Goal: Task Accomplishment & Management: Manage account settings

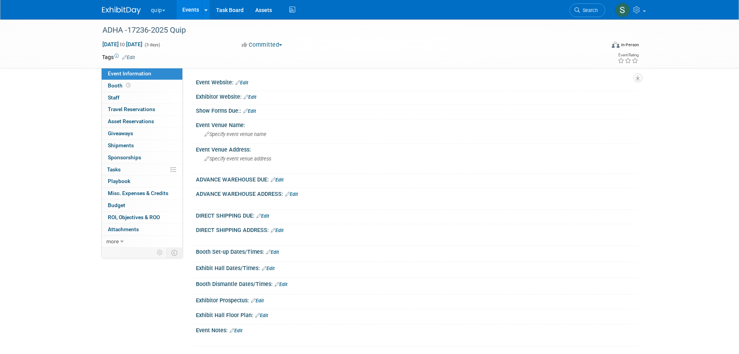
click at [243, 81] on link "Edit" at bounding box center [242, 82] width 13 height 5
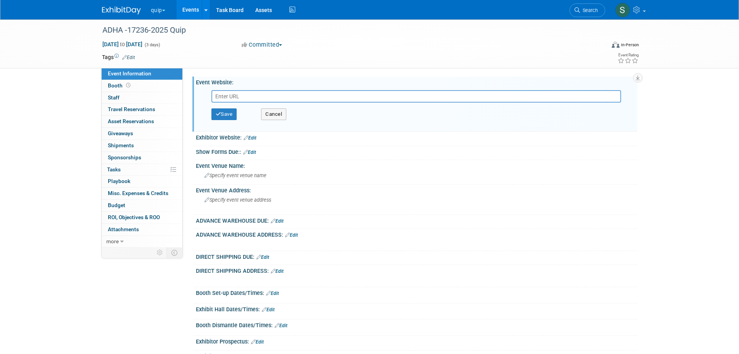
click at [249, 97] on input "text" at bounding box center [417, 96] width 410 height 12
type input "https://www.adha.org/events/adha25/"
click at [224, 113] on button "Save" at bounding box center [225, 114] width 26 height 12
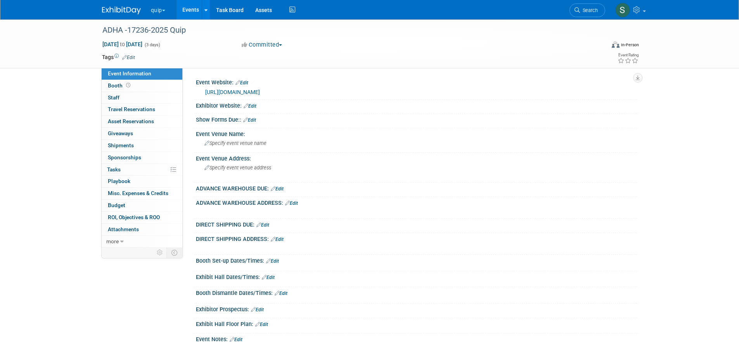
click at [251, 105] on link "Edit" at bounding box center [250, 105] width 13 height 5
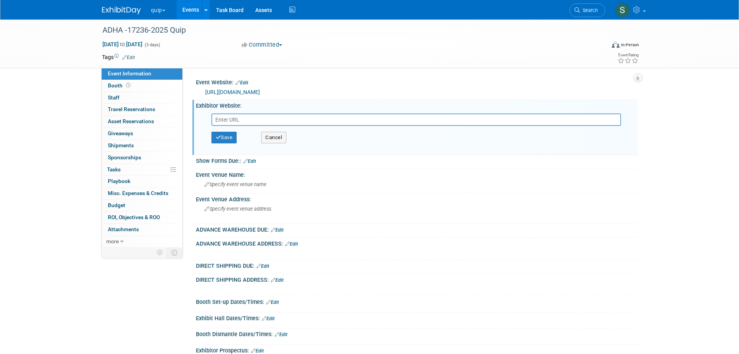
click at [224, 121] on input "text" at bounding box center [417, 119] width 410 height 12
paste input "https://ordering.ges.com/022601808"
type input "https://ordering.ges.com/022601808"
click at [231, 139] on button "Save" at bounding box center [225, 138] width 26 height 12
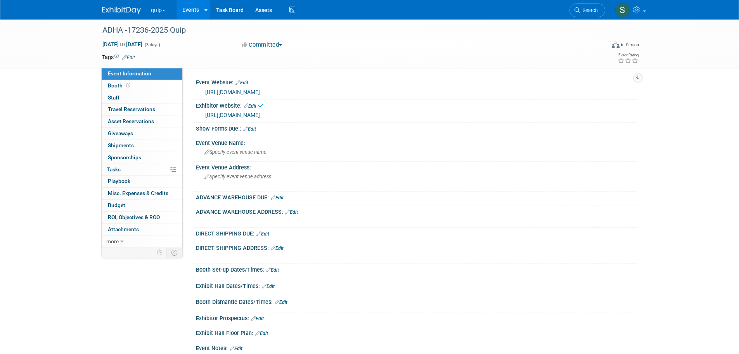
click at [256, 129] on link "Edit" at bounding box center [249, 128] width 13 height 5
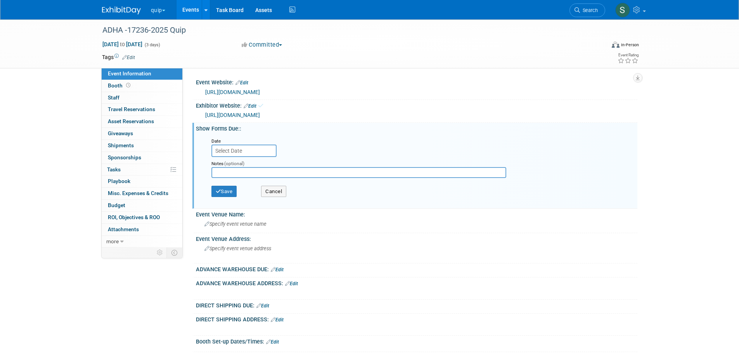
click at [251, 147] on input "text" at bounding box center [244, 150] width 65 height 12
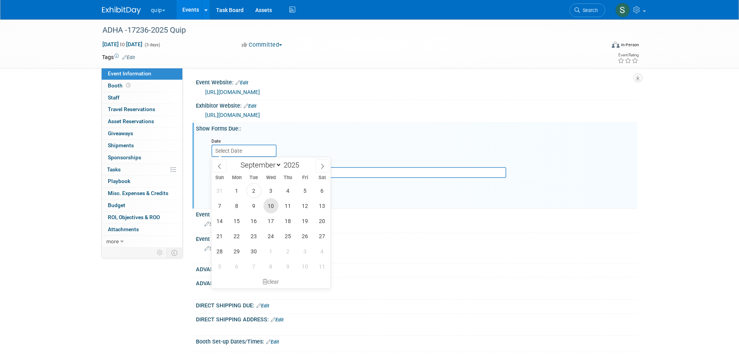
click at [277, 209] on span "10" at bounding box center [271, 205] width 15 height 15
type input "Sep 10, 2025"
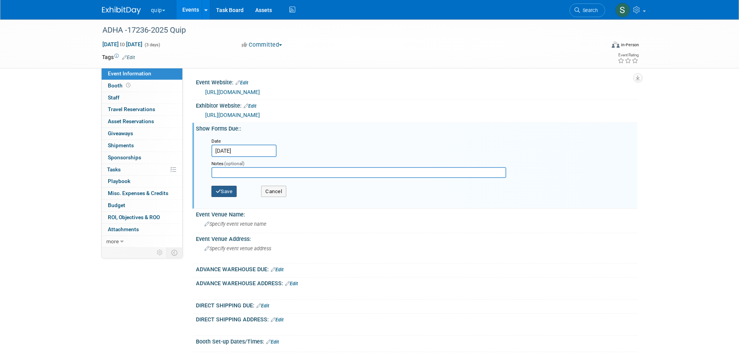
click at [230, 192] on button "Save" at bounding box center [225, 192] width 26 height 12
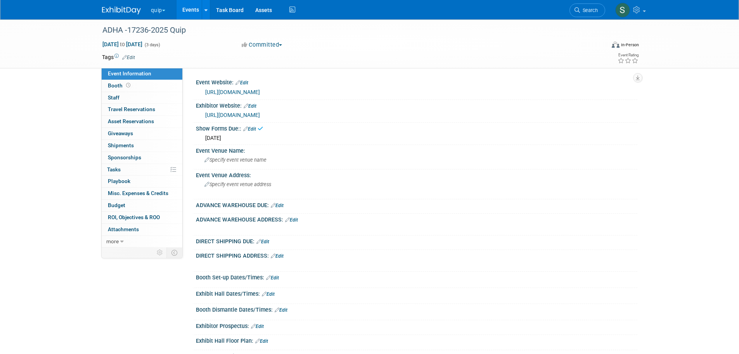
click at [237, 163] on div "Specify event venue name" at bounding box center [417, 160] width 430 height 12
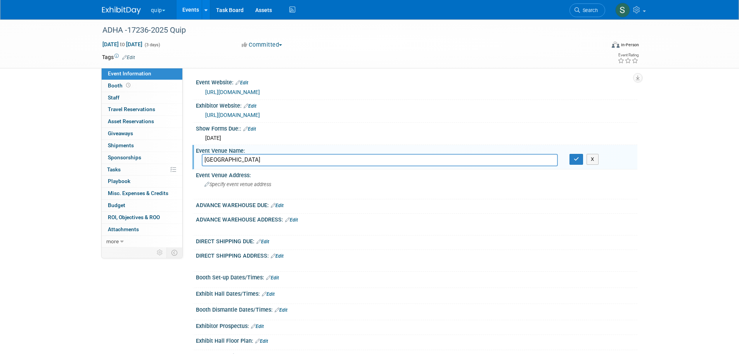
type input "Long Beach Convention Center"
click at [583, 160] on button "button" at bounding box center [577, 159] width 14 height 11
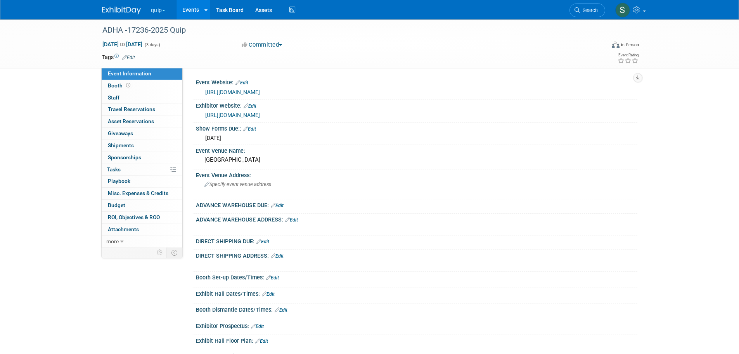
click at [241, 186] on span "Specify event venue address" at bounding box center [238, 184] width 67 height 6
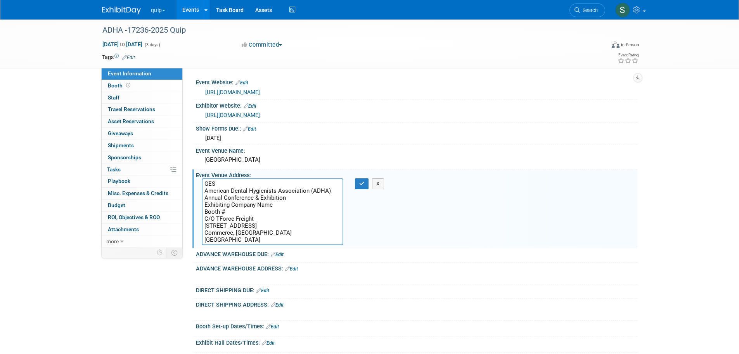
drag, startPoint x: 276, startPoint y: 205, endPoint x: 195, endPoint y: 204, distance: 81.5
click at [195, 204] on div "Event Venue Address: GES American Dental Hygienists Association (ADHA) Annual C…" at bounding box center [414, 208] width 445 height 79
type textarea "GES American Dental Hygienists Association (ADHA) Annual Conference & Exhibitio…"
click at [363, 186] on icon "button" at bounding box center [361, 183] width 5 height 5
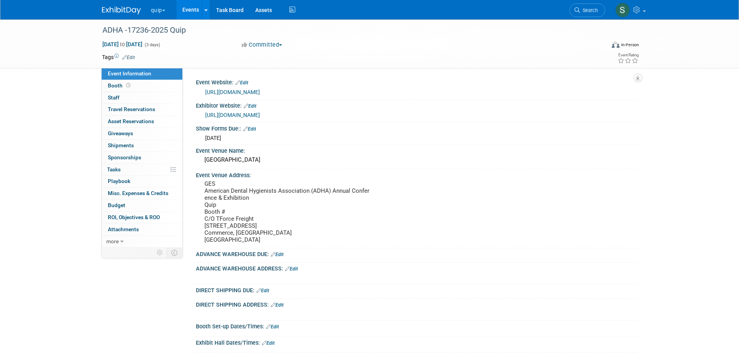
click at [281, 254] on link "Edit" at bounding box center [277, 253] width 13 height 5
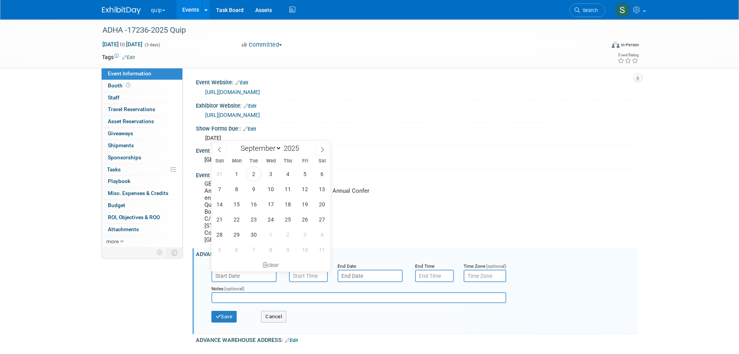
click at [236, 273] on input "text" at bounding box center [244, 275] width 65 height 12
click at [220, 151] on icon at bounding box center [219, 149] width 5 height 5
select select "7"
click at [289, 231] on span "28" at bounding box center [288, 234] width 15 height 15
type input "Aug 28, 2025"
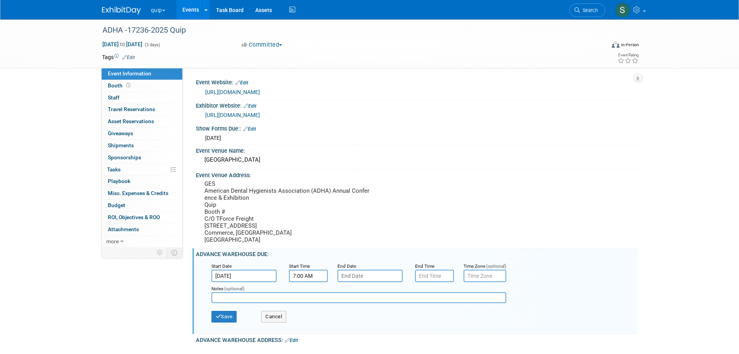
click at [303, 273] on input "7:00 AM" at bounding box center [308, 275] width 39 height 12
click at [314, 206] on span at bounding box center [307, 208] width 14 height 14
type input "8:00 AM"
click at [351, 255] on span at bounding box center [364, 260] width 52 height 14
click at [355, 271] on input "text" at bounding box center [370, 275] width 65 height 12
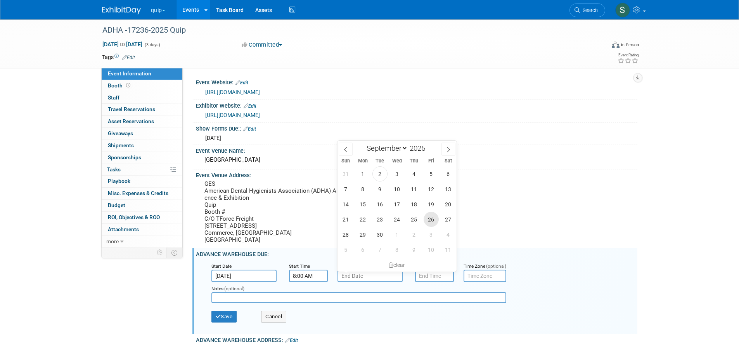
click at [426, 222] on span "26" at bounding box center [431, 219] width 15 height 15
type input "Sep 26, 2025"
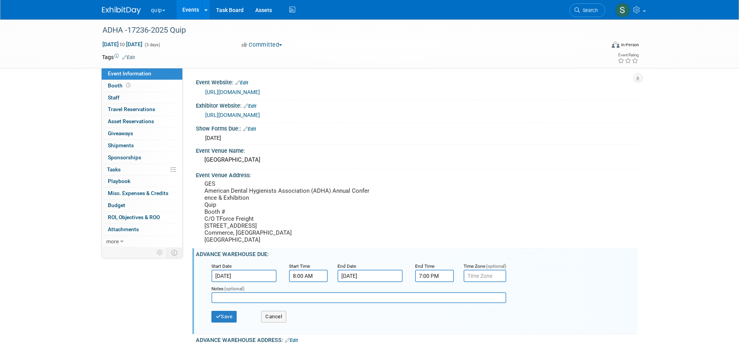
click at [434, 273] on input "7:00 PM" at bounding box center [434, 275] width 39 height 12
click at [431, 238] on span at bounding box center [433, 242] width 14 height 14
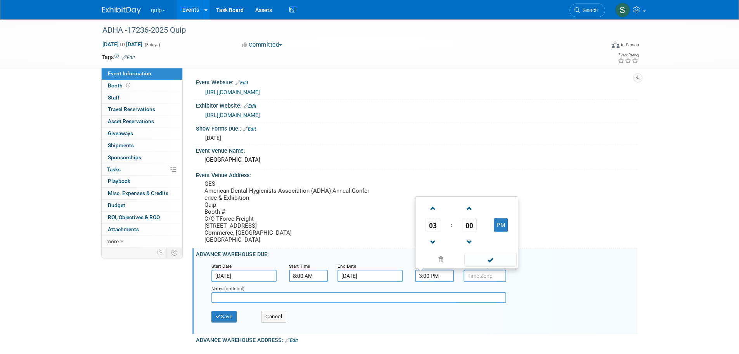
click at [472, 222] on span "00" at bounding box center [469, 225] width 15 height 14
click at [472, 222] on td "30" at bounding box center [479, 220] width 25 height 21
type input "3:30 PM"
click at [498, 262] on span at bounding box center [491, 260] width 52 height 14
click at [256, 300] on input "text" at bounding box center [359, 297] width 295 height 11
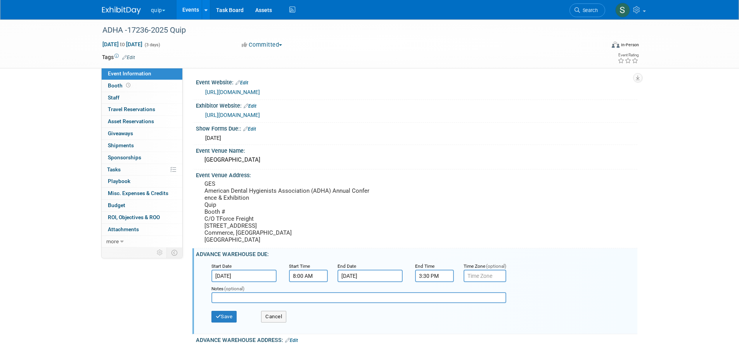
click at [220, 297] on input "text" at bounding box center [359, 297] width 295 height 11
paste input "check into the warehouse by 2:00 PM to be guaranteed same day unloading"
type input "check into the warehouse by 2:00 PM to be guaranteed same day unloading"
click at [225, 319] on button "Save" at bounding box center [225, 316] width 26 height 12
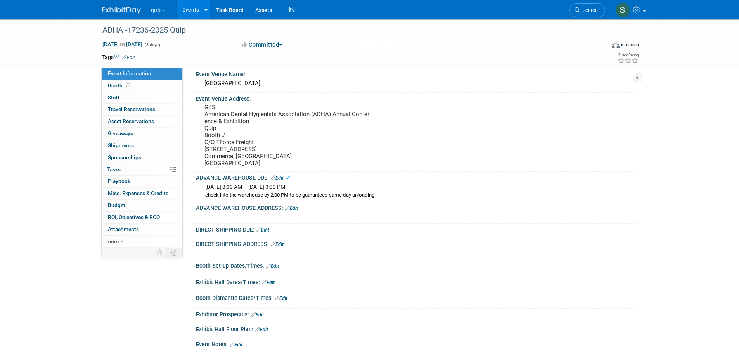
scroll to position [78, 0]
click at [295, 206] on link "Edit" at bounding box center [291, 206] width 13 height 5
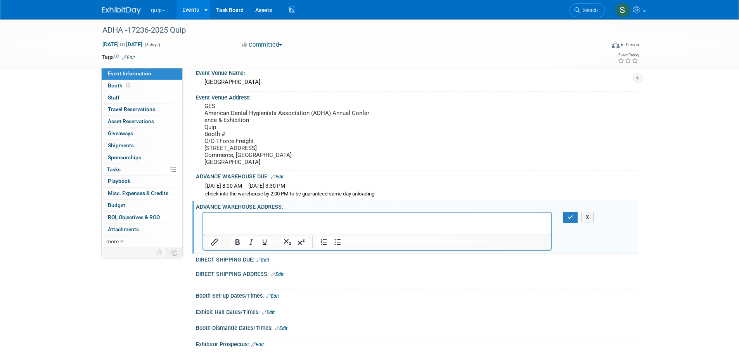
scroll to position [0, 0]
click at [220, 137] on pre "GES American Dental Hygienists Association (ADHA) Annual Conference & Exhibitio…" at bounding box center [288, 133] width 167 height 63
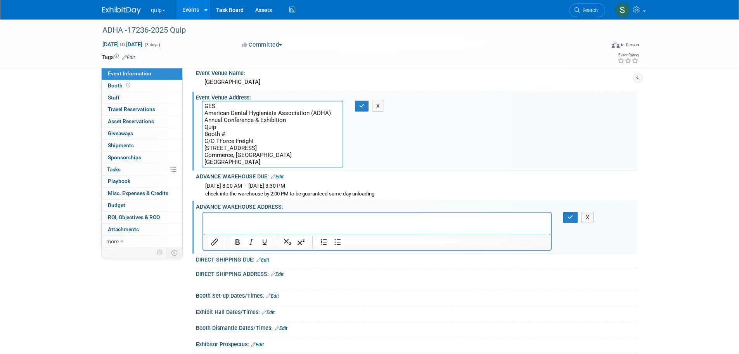
drag, startPoint x: 274, startPoint y: 163, endPoint x: 186, endPoint y: 95, distance: 111.5
click at [186, 95] on div "Event Website: Edit https://www.adha.org/events/adha25/ https://www.adha.org/ev…" at bounding box center [410, 79] width 455 height 179
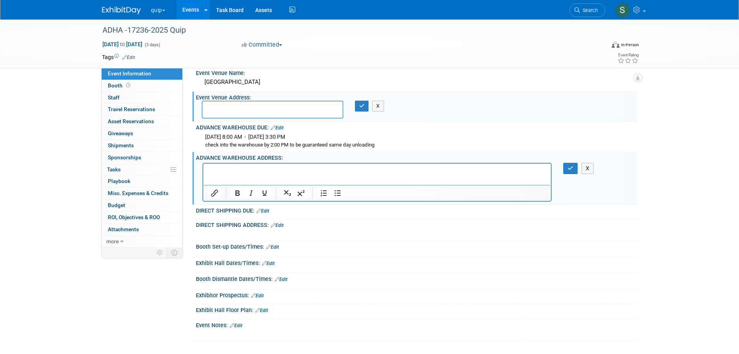
click at [218, 170] on p "Rich Text Area. Press ALT-0 for help." at bounding box center [377, 170] width 339 height 8
paste body "Rich Text Area. Press ALT-0 for help."
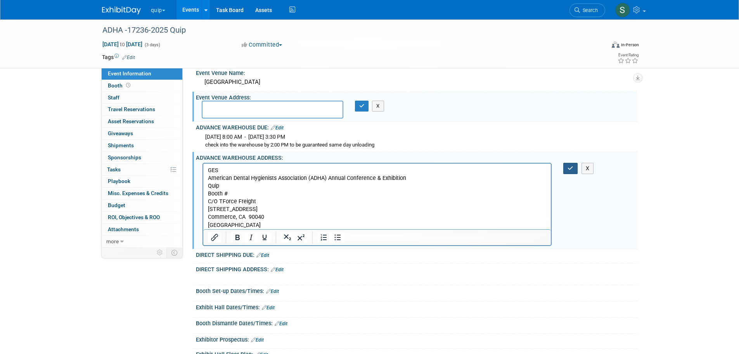
click at [569, 168] on icon "button" at bounding box center [571, 167] width 6 height 5
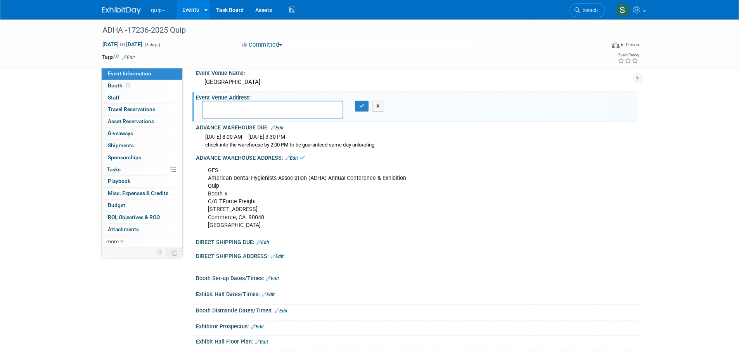
click at [267, 241] on link "Edit" at bounding box center [263, 241] width 13 height 5
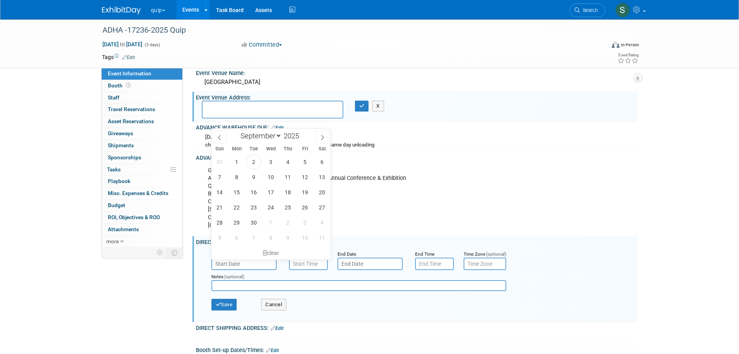
click at [264, 264] on input "text" at bounding box center [244, 263] width 65 height 12
click at [324, 139] on icon at bounding box center [322, 137] width 5 height 5
select select "9"
click at [291, 162] on span "2" at bounding box center [288, 161] width 15 height 15
type input "Oct 2, 2025"
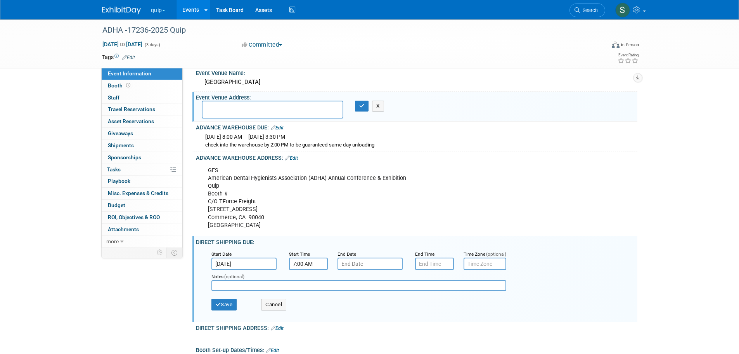
click at [309, 262] on input "7:00 AM" at bounding box center [308, 263] width 39 height 12
click at [310, 197] on span at bounding box center [307, 196] width 14 height 14
type input "8:00 AM"
drag, startPoint x: 376, startPoint y: 244, endPoint x: 376, endPoint y: 264, distance: 19.8
click at [376, 244] on span at bounding box center [364, 248] width 52 height 14
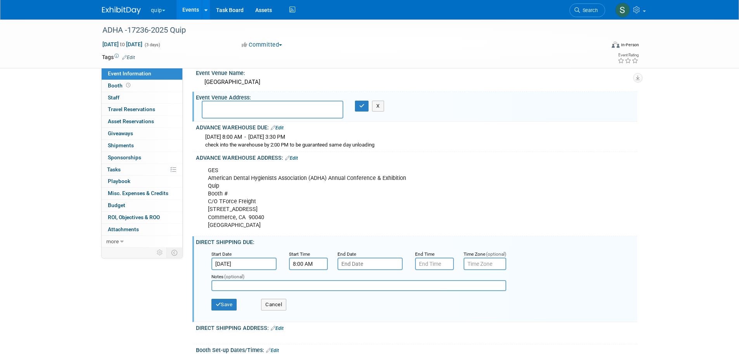
click at [376, 265] on input "text" at bounding box center [370, 263] width 65 height 12
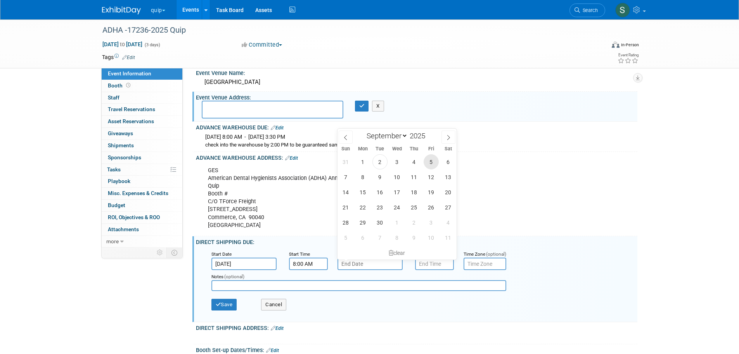
click at [430, 164] on span "5" at bounding box center [431, 161] width 15 height 15
type input "Sep 5, 2025"
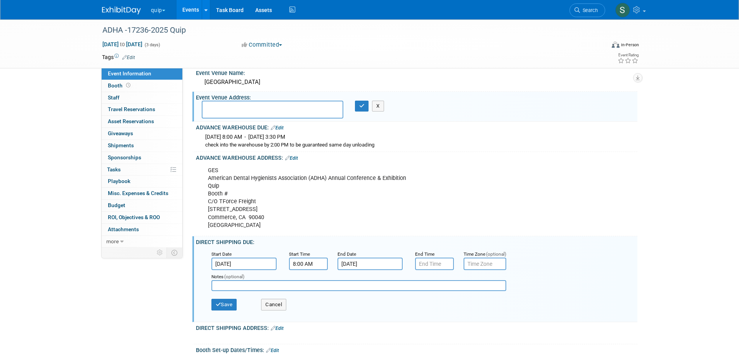
click at [372, 264] on input "Sep 5, 2025" at bounding box center [370, 263] width 65 height 12
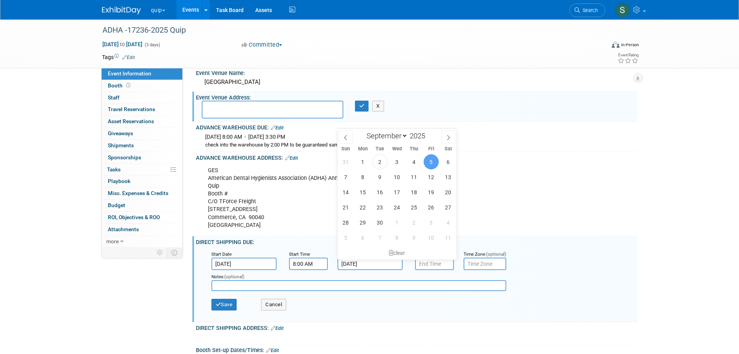
click at [449, 138] on icon at bounding box center [448, 137] width 3 height 5
select select "9"
click at [433, 165] on span "3" at bounding box center [431, 161] width 15 height 15
type input "Oct 3, 2025"
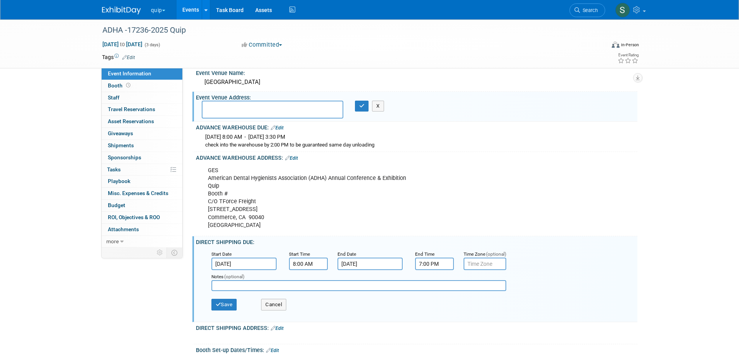
click at [435, 264] on input "7:00 PM" at bounding box center [434, 263] width 39 height 12
click at [435, 225] on span at bounding box center [433, 230] width 14 height 14
type input "4:00 PM"
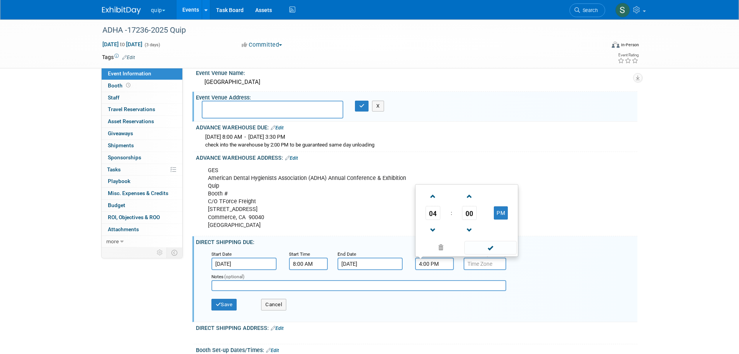
click at [485, 250] on span at bounding box center [491, 248] width 52 height 14
drag, startPoint x: 272, startPoint y: 286, endPoint x: 282, endPoint y: 286, distance: 10.1
click at [272, 286] on input "text" at bounding box center [359, 285] width 295 height 11
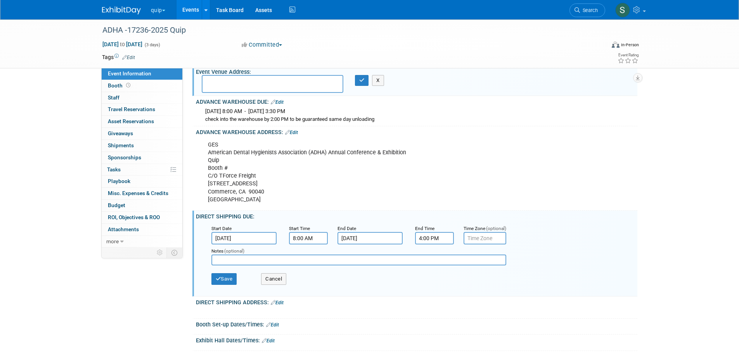
scroll to position [104, 0]
click at [224, 81] on textarea at bounding box center [273, 84] width 142 height 18
paste textarea "Long Beach Convention Center 300 E Ocean Blvd Long Beach, CA 90802 United State…"
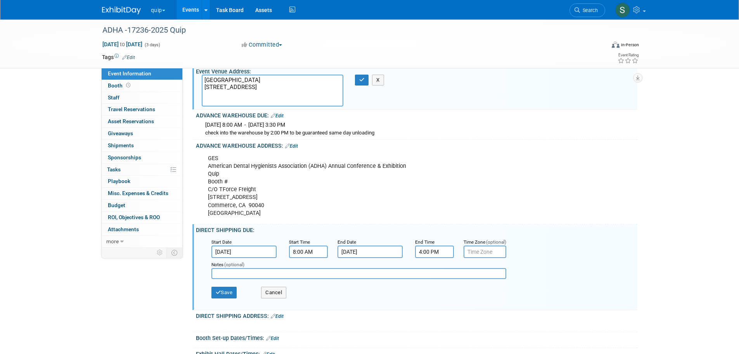
type textarea "Long Beach Convention Center 300 E Ocean Blvd Long Beach, CA 90802 United State…"
click at [358, 80] on button "button" at bounding box center [362, 80] width 14 height 11
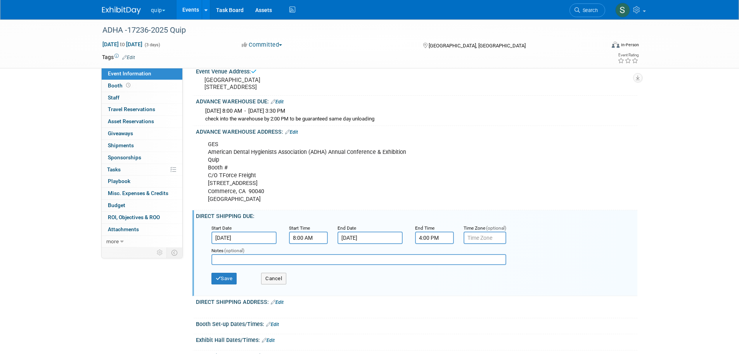
click at [258, 265] on input "text" at bounding box center [359, 259] width 295 height 11
click at [231, 284] on button "Save" at bounding box center [225, 278] width 26 height 12
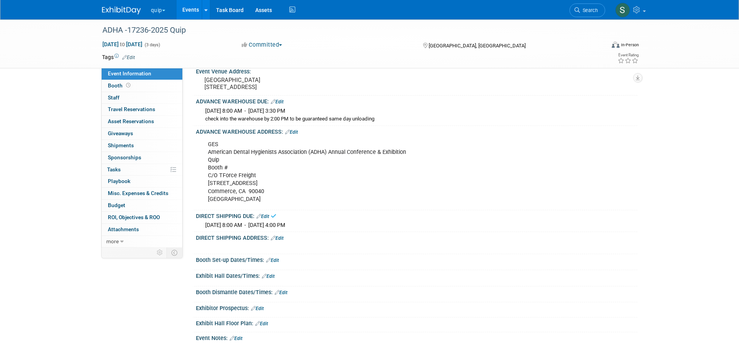
click at [281, 241] on link "Edit" at bounding box center [277, 237] width 13 height 5
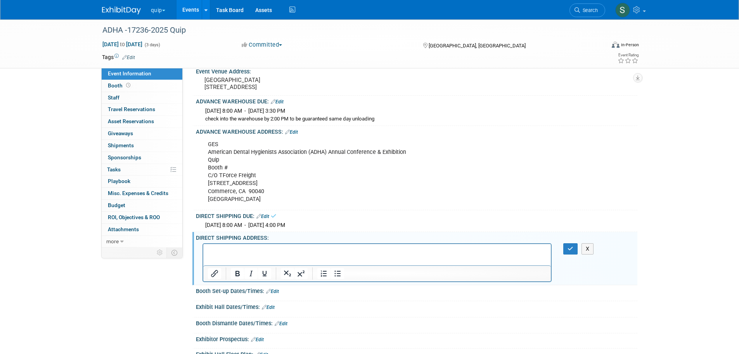
scroll to position [0, 0]
click at [227, 250] on p "Rich Text Area. Press ALT-0 for help." at bounding box center [377, 250] width 339 height 8
paste body "Rich Text Area. Press ALT-0 for help."
click at [218, 250] on p "GESAmerican Dental Hygienists Association (ADHA) Annual Conference & Exhibition…" at bounding box center [377, 254] width 339 height 16
click at [417, 249] on p "GES American Dental Hygienists Association (ADHA) Annual Conference & Exhibitio…" at bounding box center [377, 254] width 339 height 16
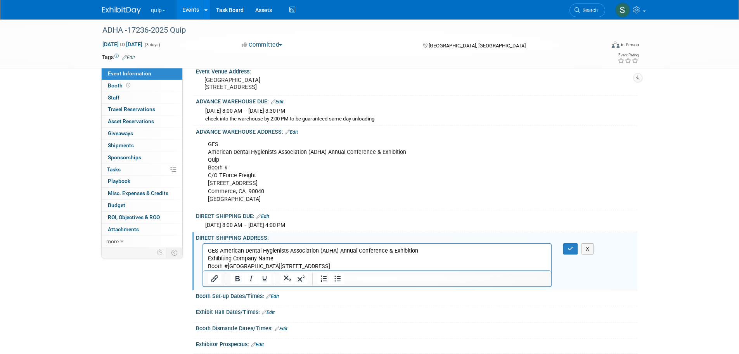
click at [228, 266] on p "Exhibiting Company Name Booth #Long Beach Convention Center300 E Ocean BlvdLong…" at bounding box center [377, 262] width 339 height 16
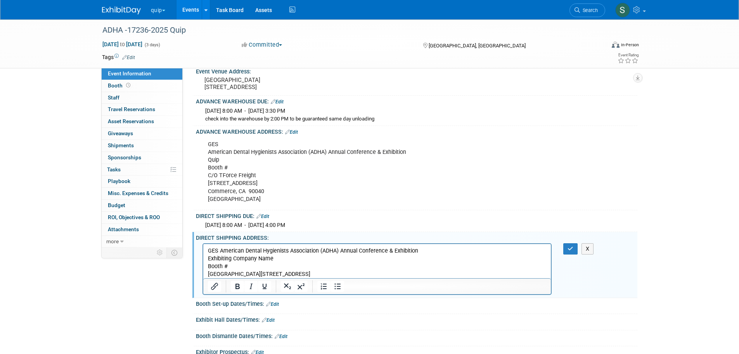
click at [285, 273] on p "Long Beach Convention Center300 E Ocean BlvdLong Beach, CA 90802United States o…" at bounding box center [377, 274] width 339 height 8
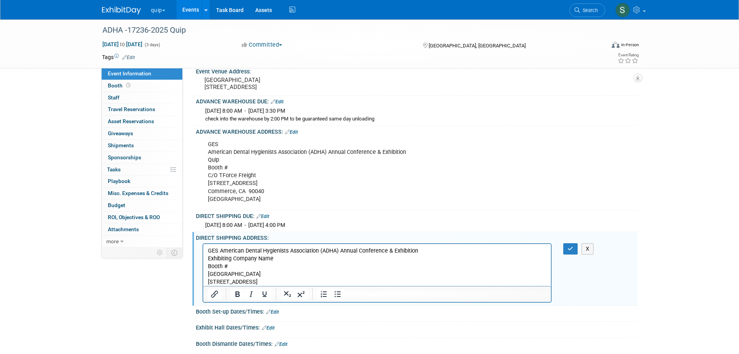
click at [251, 281] on p "300 E Ocean BlvdLong Beach, CA 90802United States of America" at bounding box center [377, 281] width 339 height 8
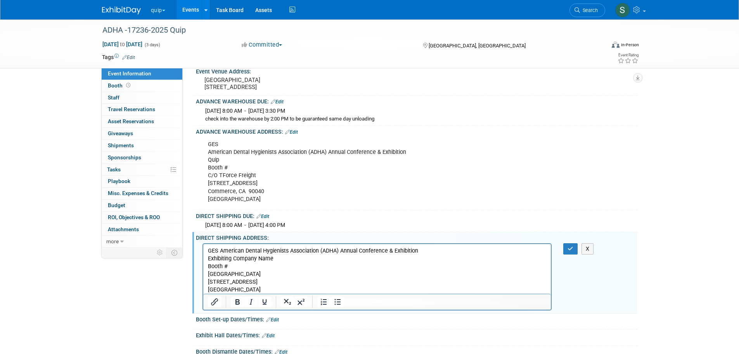
click at [265, 289] on p "Long Beach, CA 90802United States of America" at bounding box center [377, 289] width 339 height 8
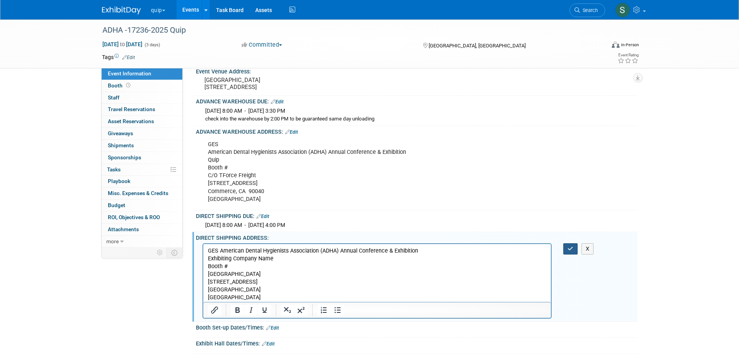
click at [570, 251] on icon "button" at bounding box center [571, 248] width 6 height 5
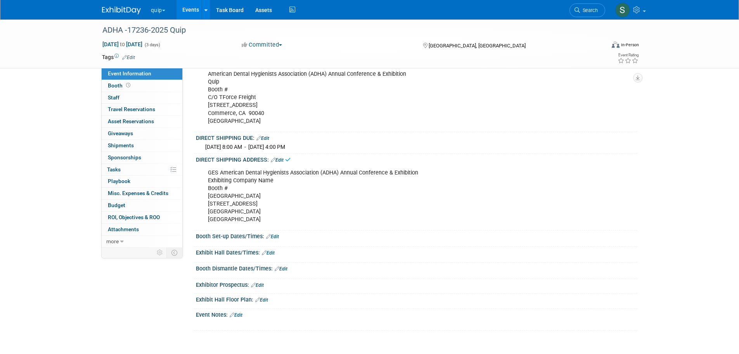
scroll to position [194, 0]
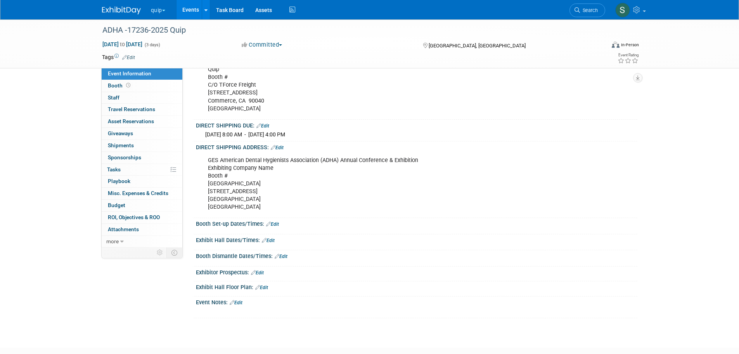
click at [276, 227] on link "Edit" at bounding box center [272, 223] width 13 height 5
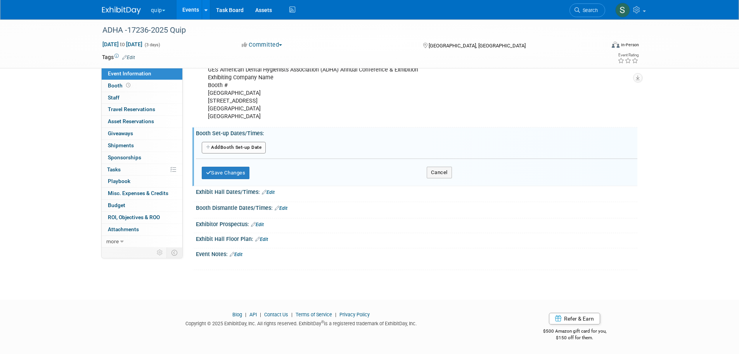
scroll to position [298, 0]
click at [242, 254] on link "Edit" at bounding box center [236, 253] width 13 height 5
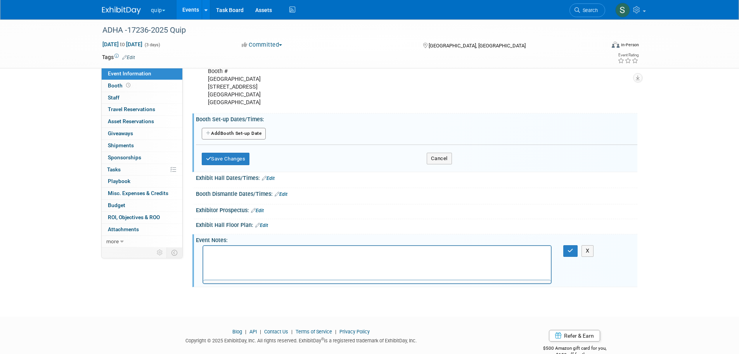
scroll to position [0, 0]
click at [236, 257] on html at bounding box center [377, 251] width 348 height 11
drag, startPoint x: 236, startPoint y: 257, endPoint x: 208, endPoint y: 249, distance: 28.6
click at [312, 253] on p "Post Show Pickup:Sunday, October 5, 20252:30 PM To 5:00 PM" at bounding box center [377, 253] width 339 height 8
click at [570, 256] on button "button" at bounding box center [570, 250] width 14 height 11
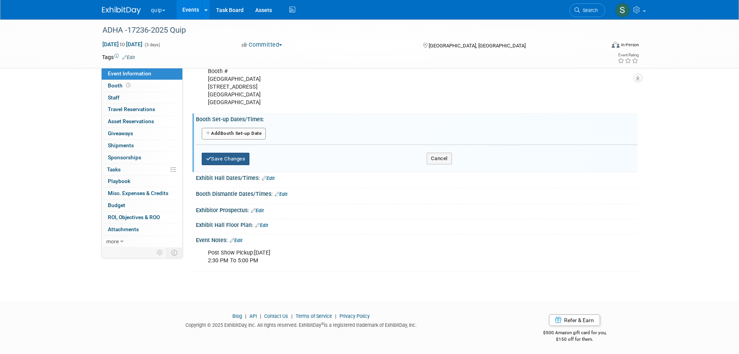
drag, startPoint x: 234, startPoint y: 173, endPoint x: 231, endPoint y: 166, distance: 7.3
click at [234, 165] on button "Save Changes" at bounding box center [226, 159] width 48 height 12
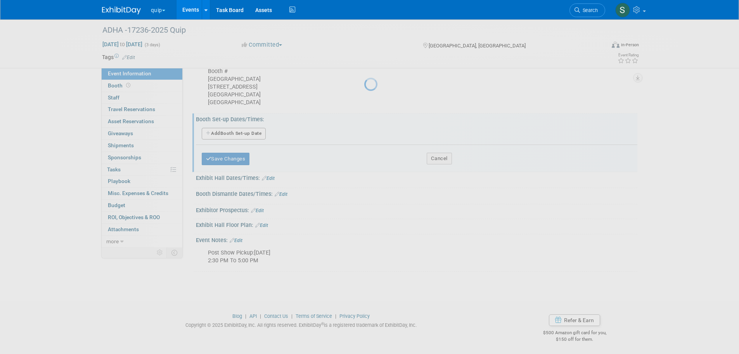
scroll to position [270, 0]
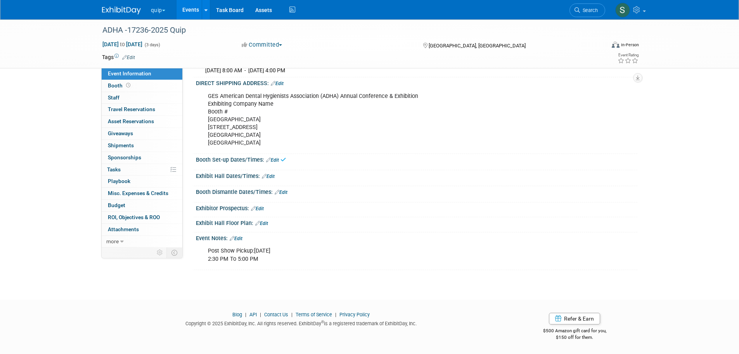
click at [274, 163] on link "Edit" at bounding box center [272, 159] width 13 height 5
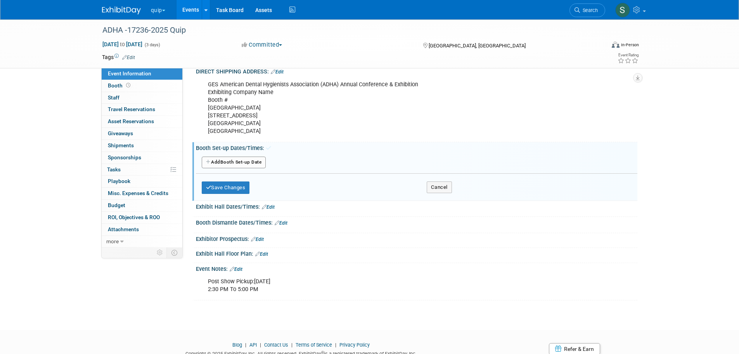
click at [245, 168] on button "Add Another Booth Set-up Date" at bounding box center [234, 162] width 64 height 12
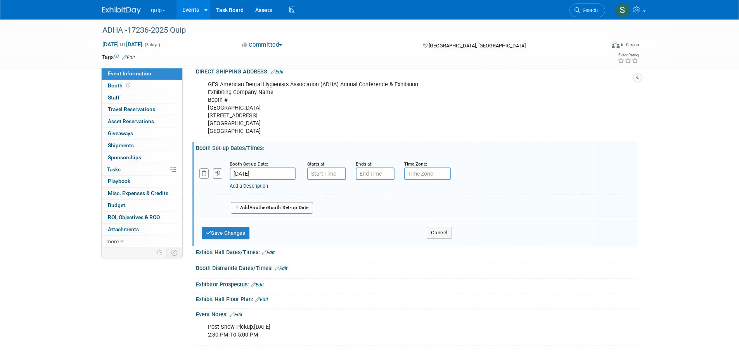
click at [250, 180] on input "Oct 4, 2025" at bounding box center [263, 173] width 66 height 12
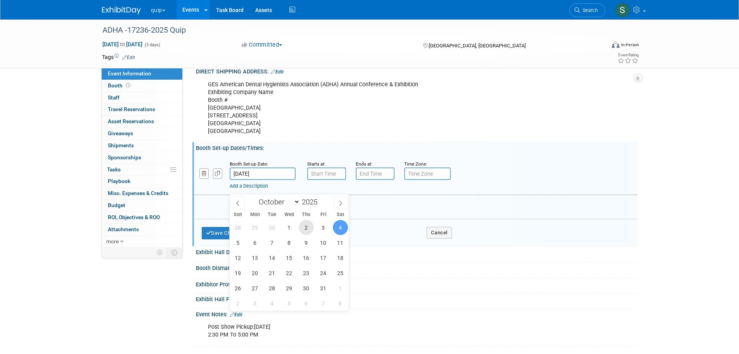
click at [307, 223] on span "2" at bounding box center [306, 227] width 15 height 15
type input "Oct 2, 2025"
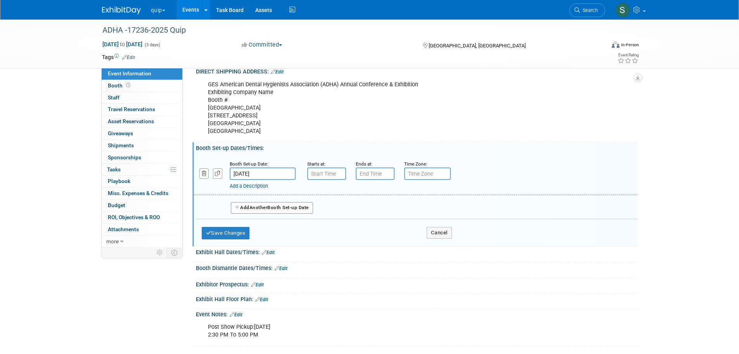
click at [268, 210] on span "Another" at bounding box center [259, 207] width 18 height 5
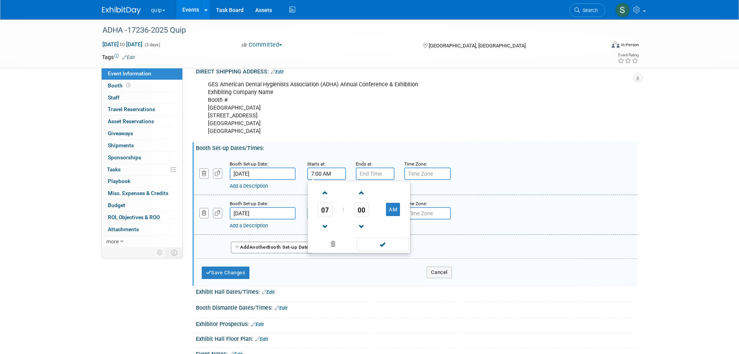
click at [322, 180] on input "7:00 AM" at bounding box center [326, 173] width 39 height 12
click at [323, 199] on span at bounding box center [326, 193] width 14 height 14
type input "8:00 AM"
click at [383, 251] on span at bounding box center [383, 244] width 52 height 14
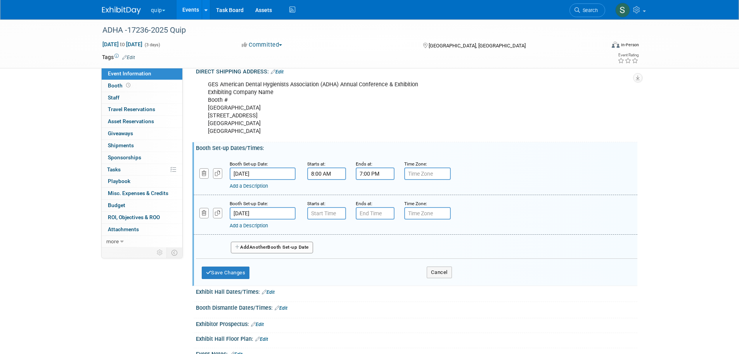
click at [377, 180] on input "7:00 PM" at bounding box center [375, 173] width 39 height 12
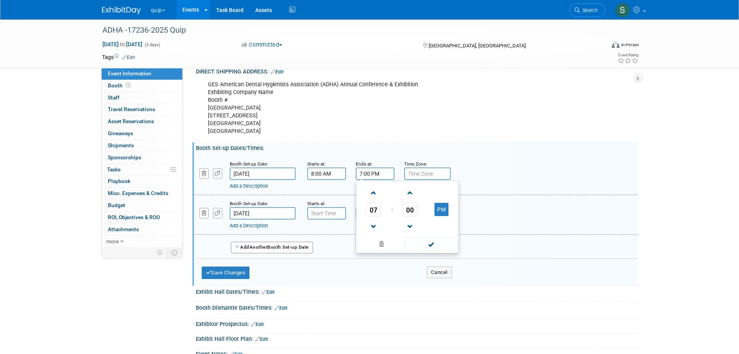
click at [376, 233] on span at bounding box center [374, 227] width 14 height 14
click at [376, 199] on span at bounding box center [374, 193] width 14 height 14
type input "5:00 PM"
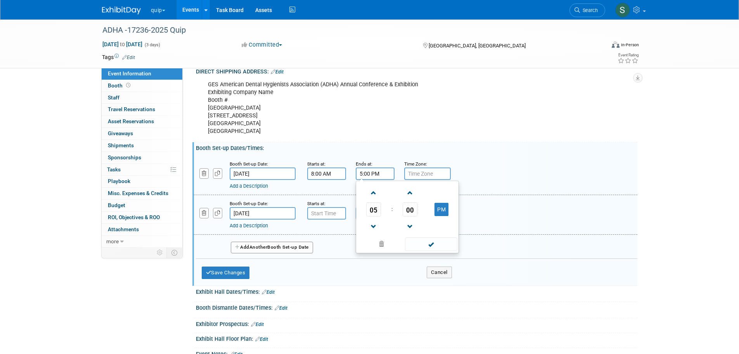
click at [430, 251] on span at bounding box center [431, 244] width 52 height 14
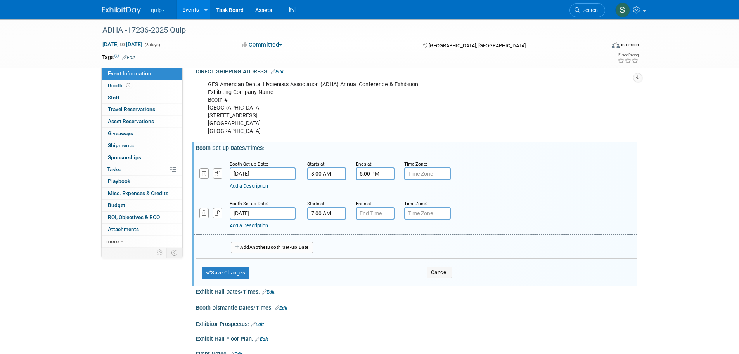
click at [335, 219] on input "7:00 AM" at bounding box center [326, 213] width 39 height 12
click at [325, 239] on span at bounding box center [326, 232] width 14 height 14
type input "8:00 AM"
click at [376, 290] on span at bounding box center [383, 284] width 52 height 14
click at [373, 219] on input "7:00 PM" at bounding box center [375, 213] width 39 height 12
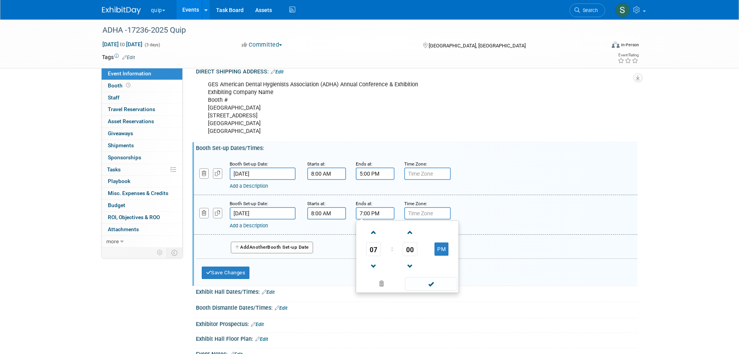
click at [377, 273] on span at bounding box center [374, 266] width 14 height 14
type input "4:00 PM"
click at [421, 290] on span at bounding box center [431, 284] width 52 height 14
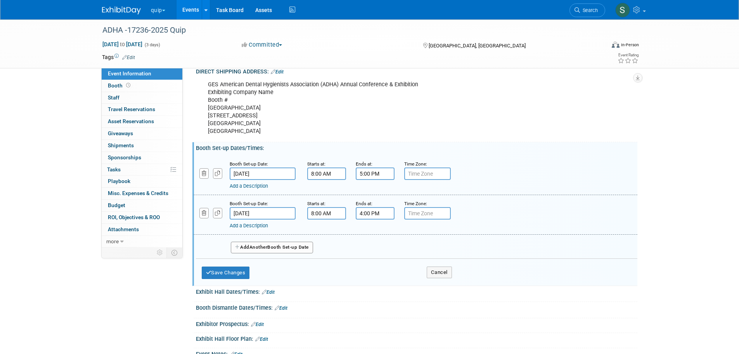
click at [233, 279] on div "Save Changes Cancel" at bounding box center [327, 270] width 250 height 24
click at [234, 279] on button "Save Changes" at bounding box center [226, 272] width 48 height 12
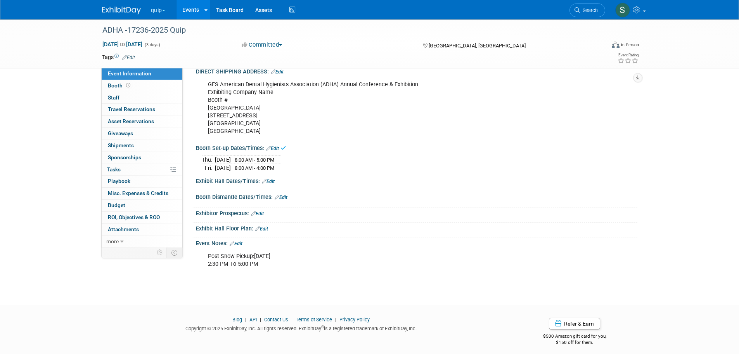
click at [274, 184] on link "Edit" at bounding box center [268, 181] width 13 height 5
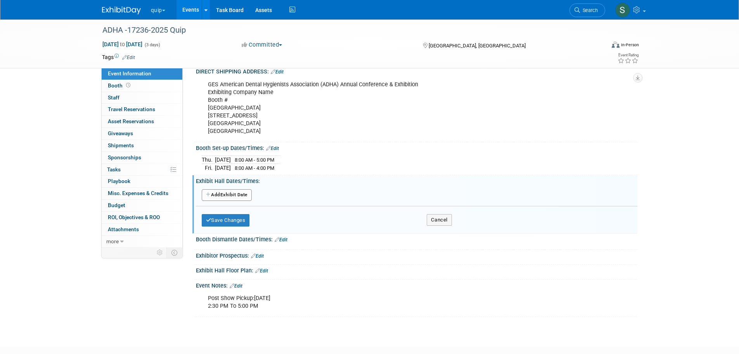
click at [232, 201] on button "Add Another Exhibit Date" at bounding box center [227, 195] width 50 height 12
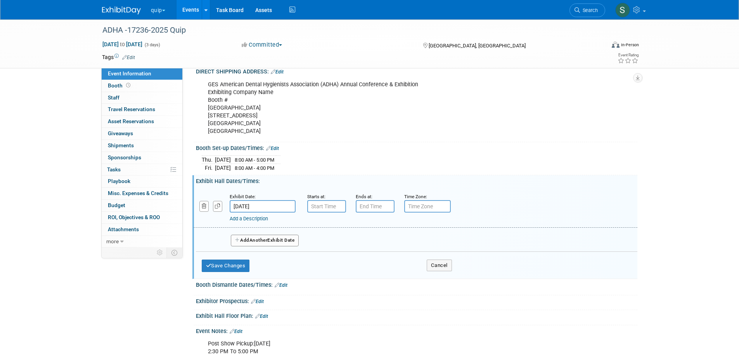
click at [258, 243] on span "Another" at bounding box center [259, 239] width 18 height 5
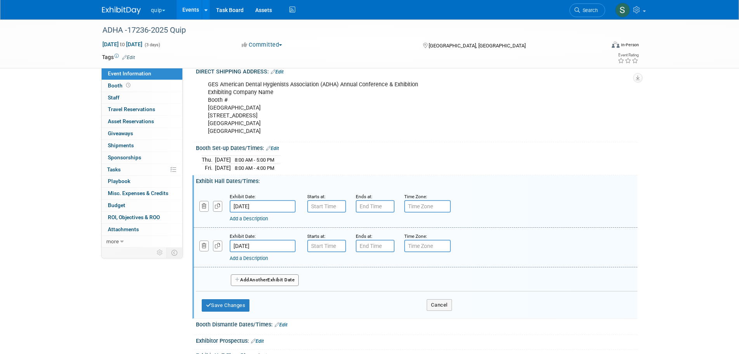
click at [257, 286] on button "Add Another Exhibit Date" at bounding box center [265, 280] width 68 height 12
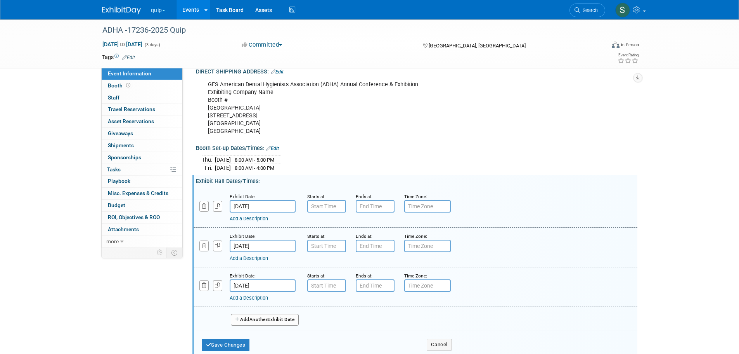
click at [257, 212] on input "Oct 4, 2025" at bounding box center [263, 206] width 66 height 12
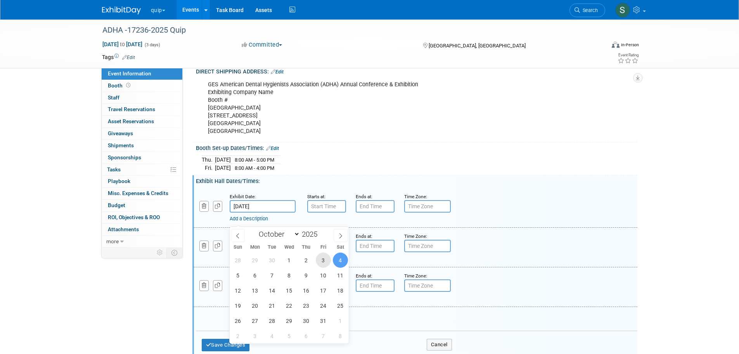
click at [320, 258] on span "3" at bounding box center [323, 259] width 15 height 15
type input "Oct 3, 2025"
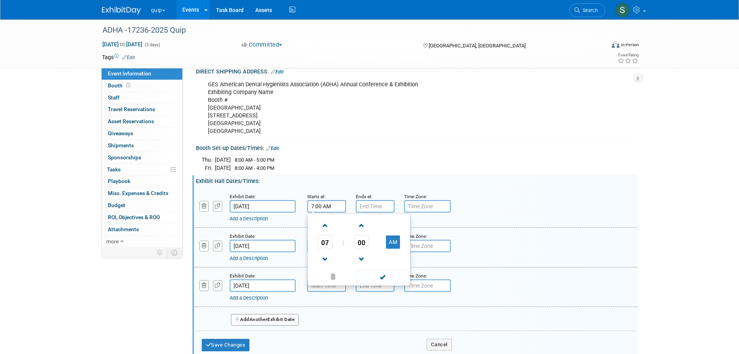
click at [322, 212] on input "7:00 AM" at bounding box center [326, 206] width 39 height 12
click at [328, 249] on span "07" at bounding box center [325, 242] width 15 height 14
click at [340, 257] on td "05" at bounding box center [346, 246] width 25 height 21
click at [370, 283] on span at bounding box center [383, 277] width 52 height 14
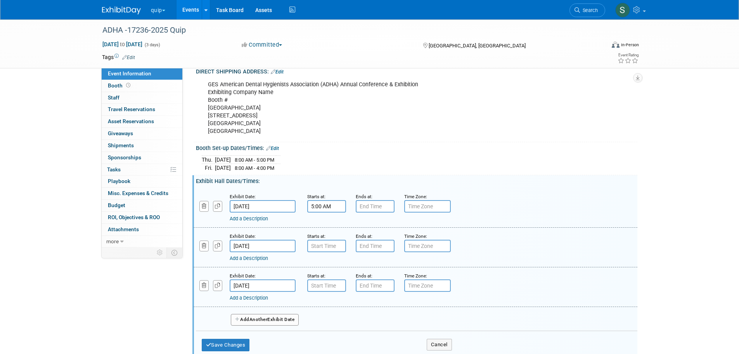
click at [331, 222] on div "Add a Description Description:" at bounding box center [396, 217] width 332 height 10
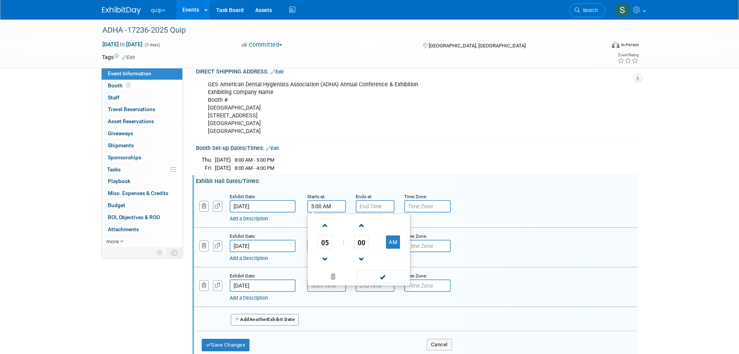
click at [334, 212] on input "5:00 AM" at bounding box center [326, 206] width 39 height 12
click at [399, 248] on button "AM" at bounding box center [393, 241] width 14 height 13
type input "5:00 PM"
click at [388, 283] on span at bounding box center [383, 277] width 52 height 14
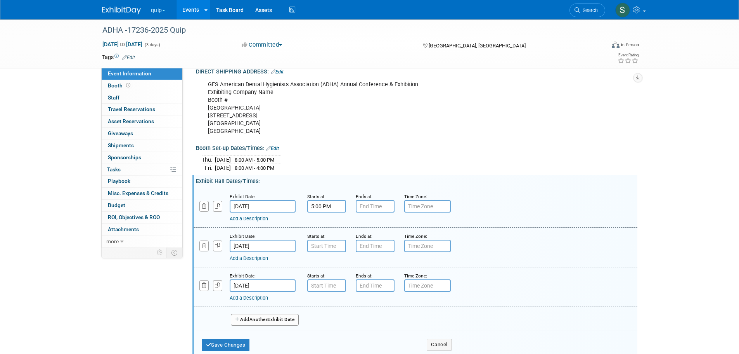
type input "7:00 PM"
click at [382, 212] on input "7:00 PM" at bounding box center [375, 206] width 39 height 12
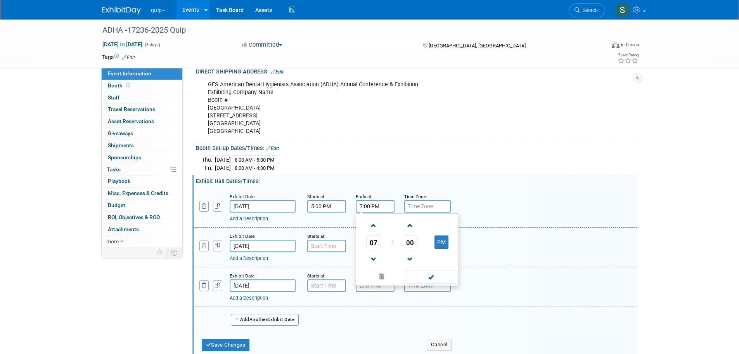
click at [428, 283] on span at bounding box center [431, 277] width 52 height 14
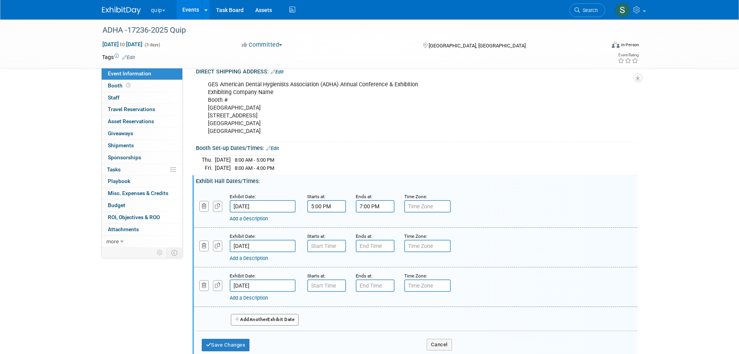
click at [239, 221] on link "Add a Description" at bounding box center [249, 218] width 38 height 6
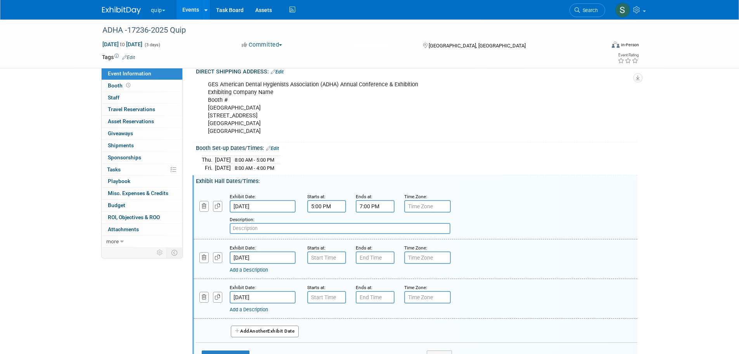
click at [250, 234] on input "text" at bounding box center [340, 228] width 221 height 11
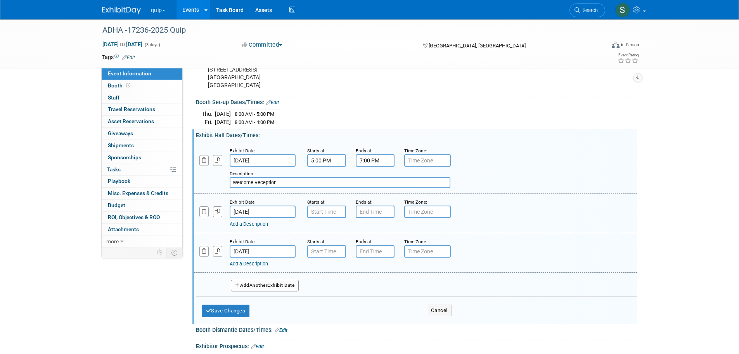
scroll to position [321, 0]
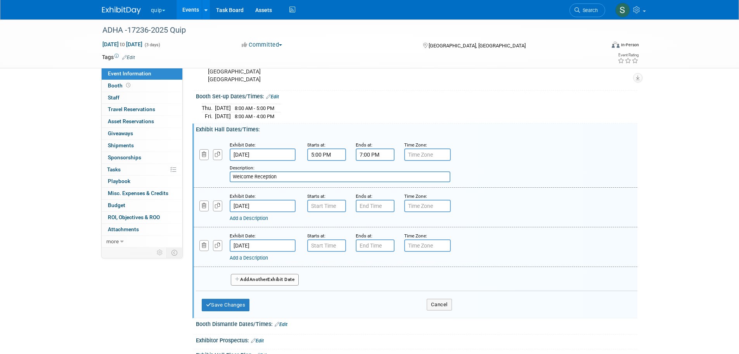
type input "Welcome Reception"
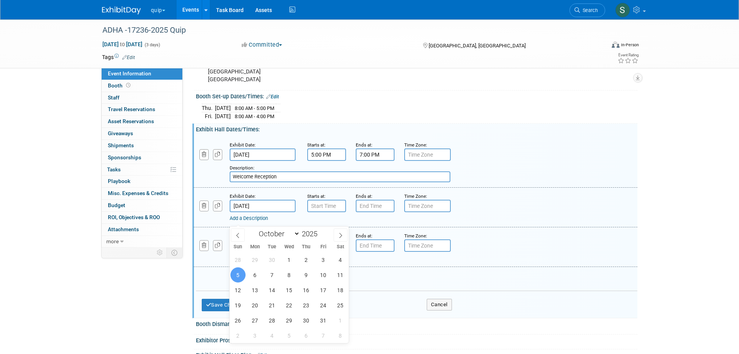
click at [267, 212] on input "Oct 5, 2025" at bounding box center [263, 205] width 66 height 12
click at [343, 261] on span "4" at bounding box center [340, 259] width 15 height 15
type input "Oct 4, 2025"
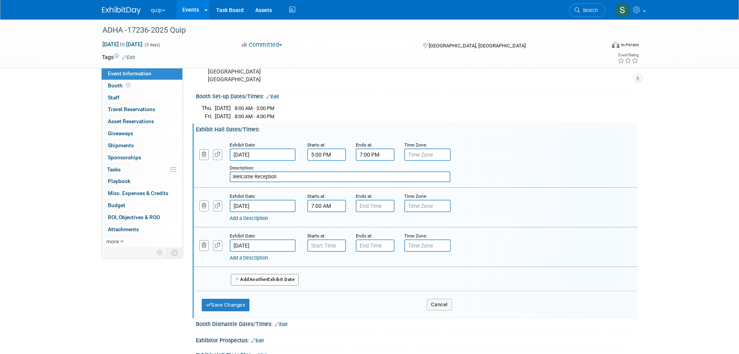
click at [336, 212] on input "7:00 AM" at bounding box center [326, 205] width 39 height 12
click at [327, 232] on span at bounding box center [326, 225] width 14 height 14
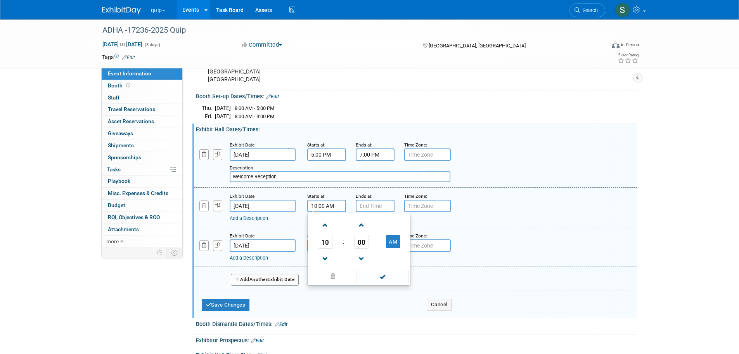
click at [327, 232] on span at bounding box center [326, 225] width 14 height 14
type input "11:00 AM"
click at [377, 283] on span at bounding box center [383, 276] width 52 height 14
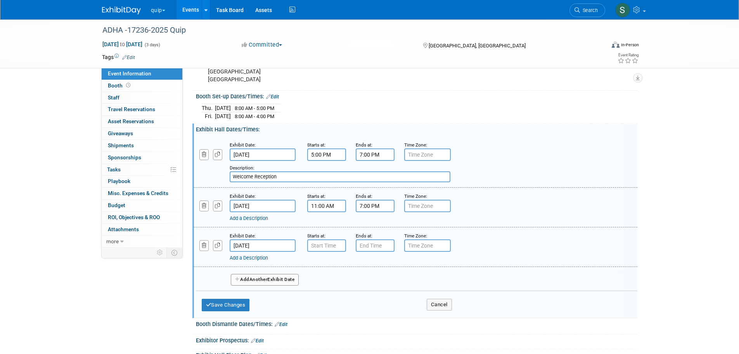
click at [377, 212] on input "7:00 PM" at bounding box center [375, 205] width 39 height 12
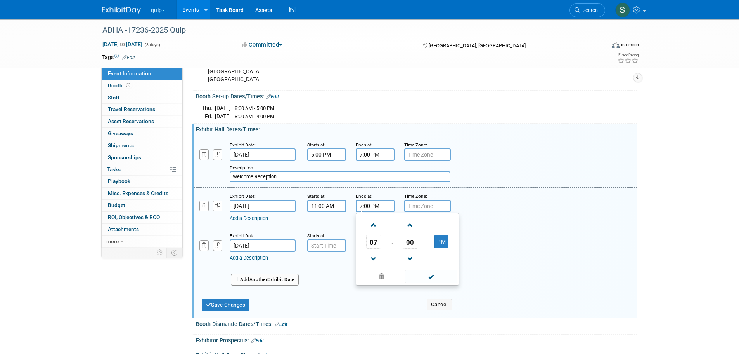
click at [372, 265] on span at bounding box center [374, 259] width 14 height 14
click at [371, 265] on span at bounding box center [374, 259] width 14 height 14
type input "3:00 PM"
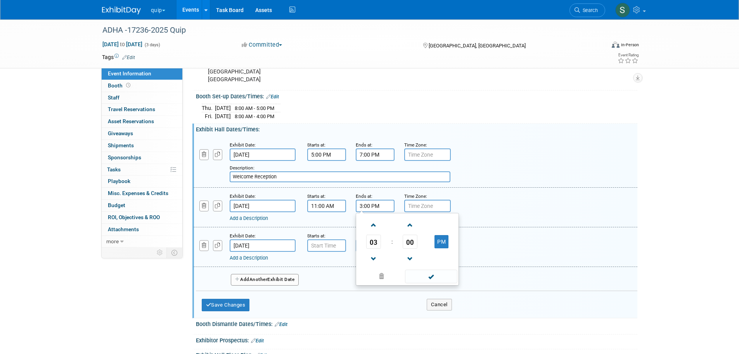
click at [430, 283] on span at bounding box center [431, 276] width 52 height 14
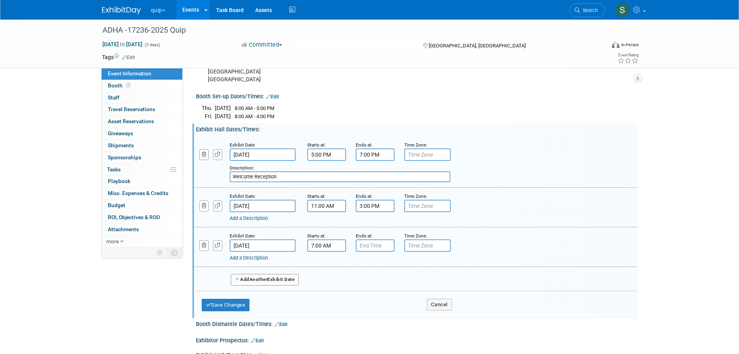
click at [315, 251] on input "7:00 AM" at bounding box center [326, 245] width 39 height 12
click at [325, 271] on span at bounding box center [326, 265] width 14 height 14
click at [363, 288] on span "00" at bounding box center [361, 281] width 15 height 14
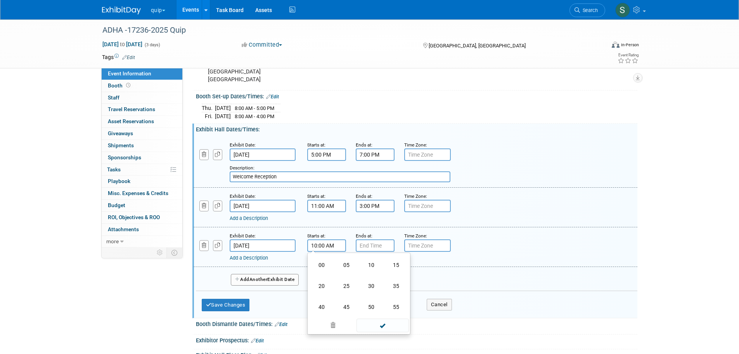
click at [375, 296] on td "30" at bounding box center [371, 285] width 25 height 21
type input "10:30 AM"
click at [382, 322] on span at bounding box center [383, 316] width 52 height 14
click at [376, 251] on input "7:00 PM" at bounding box center [375, 245] width 39 height 12
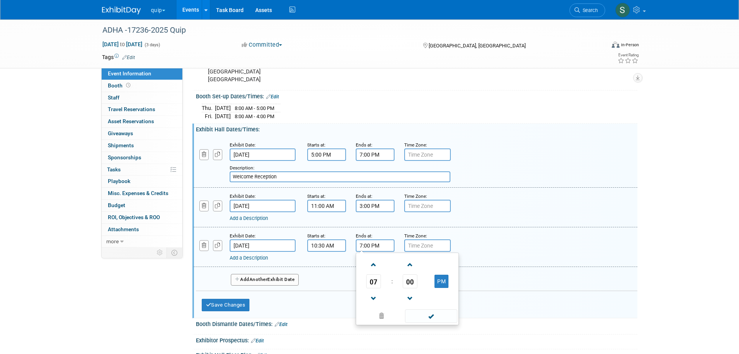
click at [374, 305] on span at bounding box center [374, 298] width 14 height 14
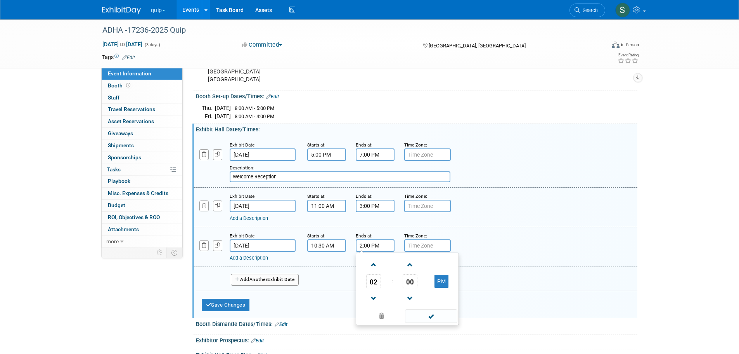
click at [406, 288] on span "00" at bounding box center [410, 281] width 15 height 14
click at [418, 296] on td "30" at bounding box center [419, 285] width 25 height 21
type input "2:30 PM"
click at [424, 322] on span at bounding box center [431, 316] width 52 height 14
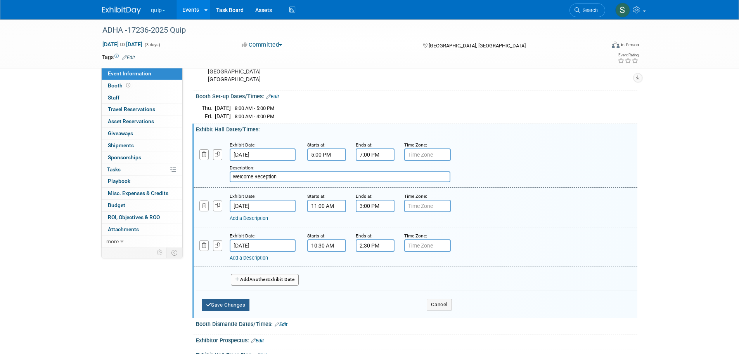
click at [238, 311] on button "Save Changes" at bounding box center [226, 304] width 48 height 12
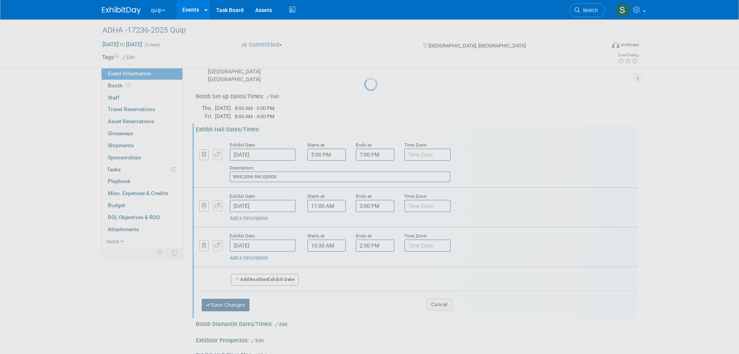
scroll to position [286, 0]
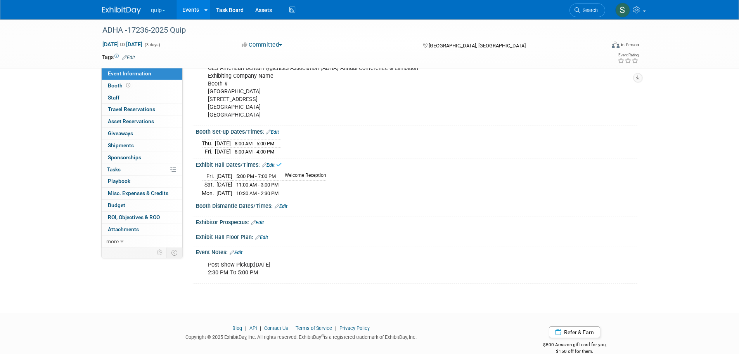
click at [284, 209] on link "Edit" at bounding box center [281, 205] width 13 height 5
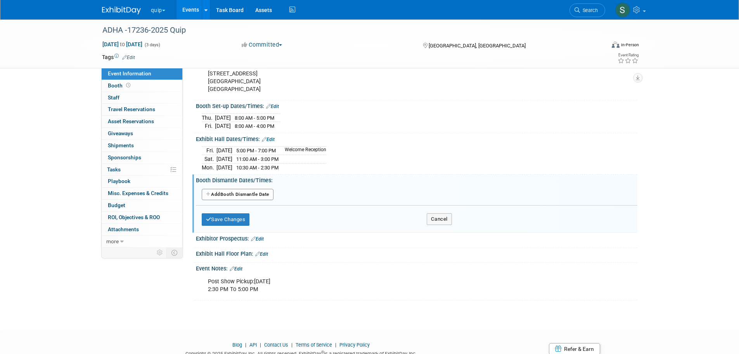
scroll to position [312, 0]
click at [257, 200] on button "Add Another Booth Dismantle Date" at bounding box center [238, 194] width 72 height 12
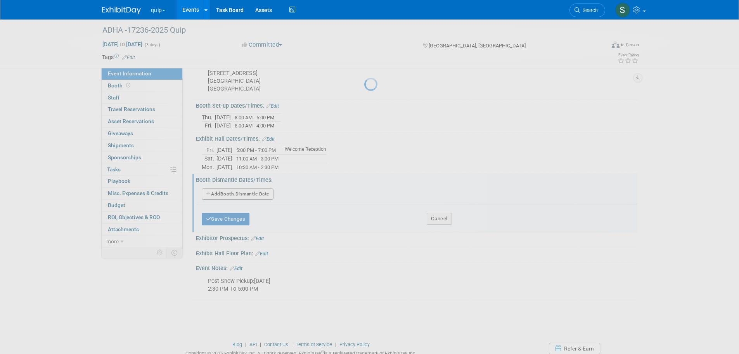
select select "9"
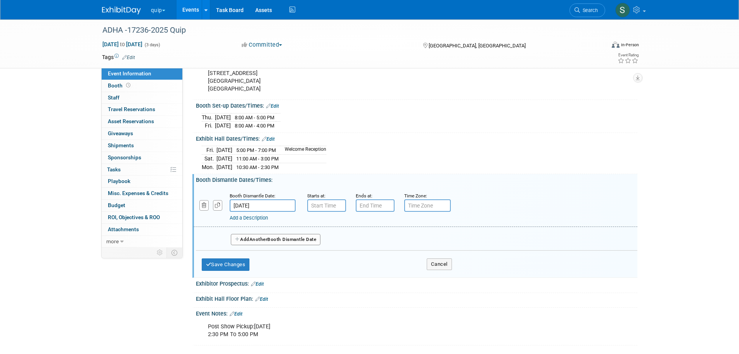
click at [261, 212] on input "Oct 6, 2025" at bounding box center [263, 205] width 66 height 12
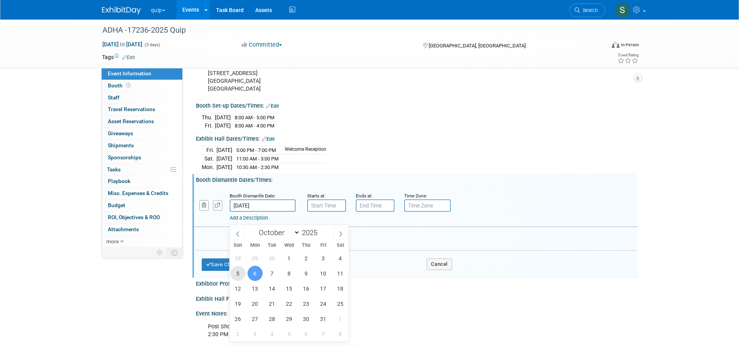
click at [237, 273] on span "5" at bounding box center [238, 272] width 15 height 15
type input "Oct 5, 2025"
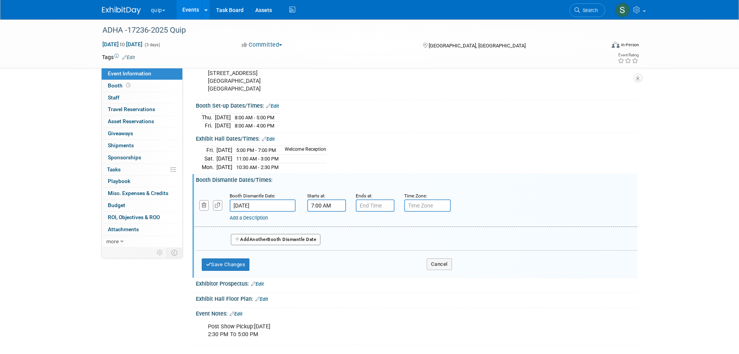
click at [320, 212] on input "7:00 AM" at bounding box center [326, 205] width 39 height 12
click at [322, 248] on span "07" at bounding box center [325, 241] width 15 height 14
click at [369, 234] on td "02" at bounding box center [371, 224] width 25 height 21
click at [364, 248] on span "00" at bounding box center [361, 241] width 15 height 14
click at [365, 253] on td "30" at bounding box center [371, 245] width 25 height 21
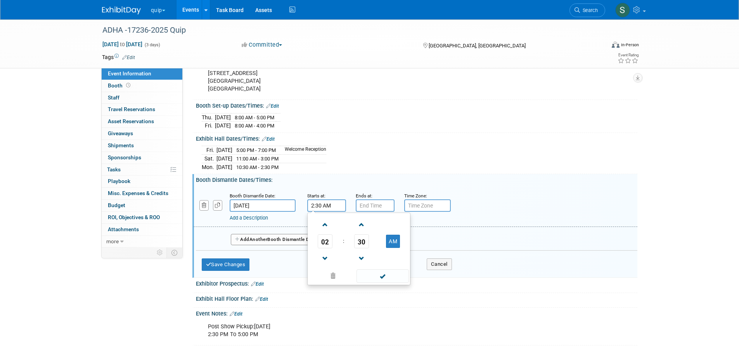
click at [389, 248] on button "AM" at bounding box center [393, 240] width 14 height 13
type input "2:30 PM"
click at [385, 283] on span at bounding box center [383, 276] width 52 height 14
click at [375, 212] on input "7:00 PM" at bounding box center [375, 205] width 39 height 12
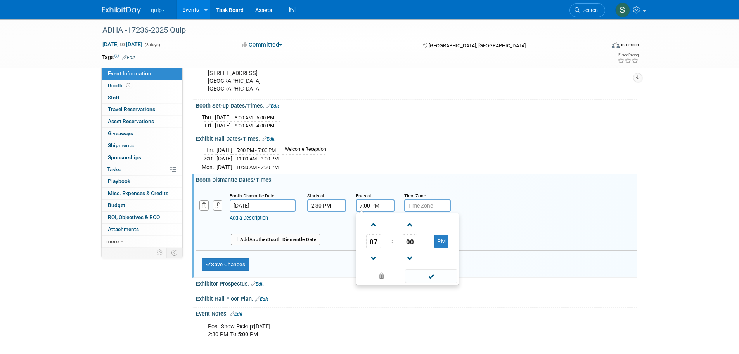
click at [377, 265] on span at bounding box center [374, 258] width 14 height 14
type input "5:00 PM"
click at [427, 283] on span at bounding box center [431, 276] width 52 height 14
click at [262, 220] on link "Add a Description" at bounding box center [249, 218] width 38 height 6
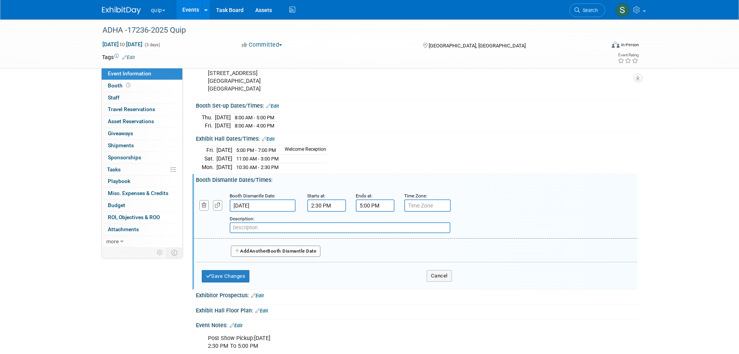
click at [264, 233] on input "text" at bounding box center [340, 227] width 221 height 11
type input "Trucks must be checked in by 3pm"
click at [238, 282] on button "Save Changes" at bounding box center [226, 276] width 48 height 12
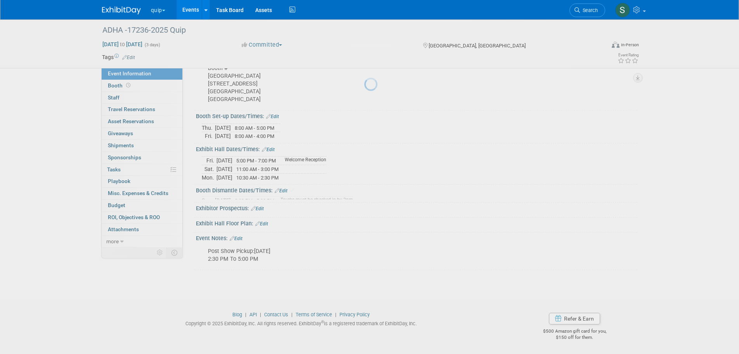
scroll to position [310, 0]
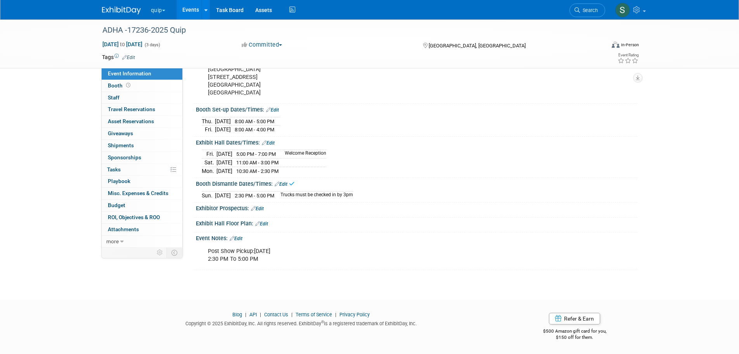
click at [260, 211] on link "Edit" at bounding box center [257, 208] width 13 height 5
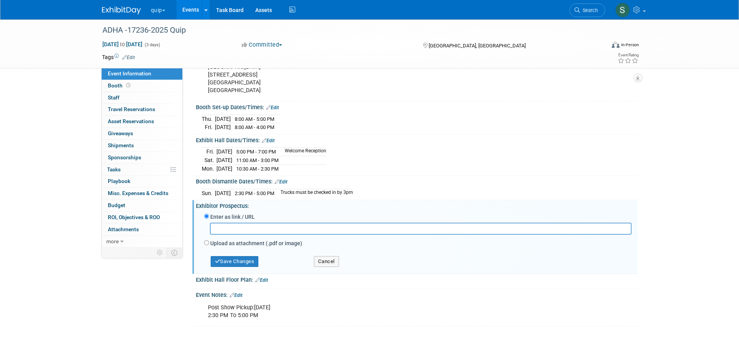
click at [250, 234] on input "text" at bounding box center [421, 228] width 422 height 12
paste input "https://ordering.ges.com/022601808/quickfacts"
type input "https://ordering.ges.com/022601808/quickfacts"
click at [254, 267] on button "Save Changes" at bounding box center [235, 261] width 48 height 11
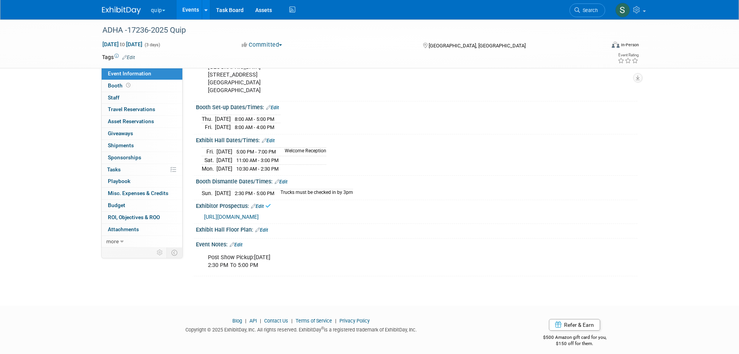
drag, startPoint x: 268, startPoint y: 239, endPoint x: 308, endPoint y: 263, distance: 46.8
click at [268, 232] on link "Edit" at bounding box center [261, 229] width 13 height 5
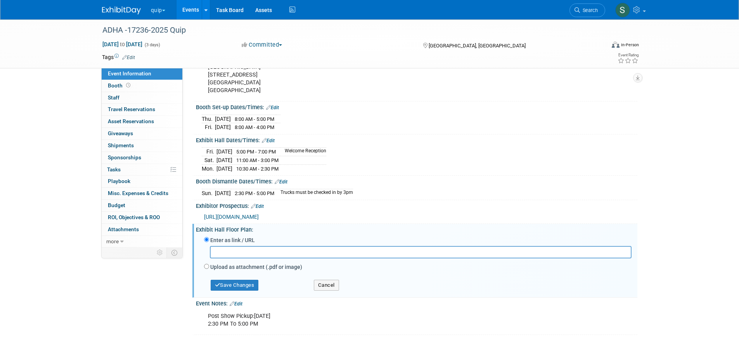
click at [229, 258] on input "text" at bounding box center [421, 252] width 422 height 12
paste input "https://www.conferenceharvester.com/floorplan/v2/index.asp?EventKey=JCIQIMOA"
type input "https://www.conferenceharvester.com/floorplan/v2/index.asp?EventKey=JCIQIMOA"
click at [244, 290] on button "Save Changes" at bounding box center [235, 284] width 48 height 11
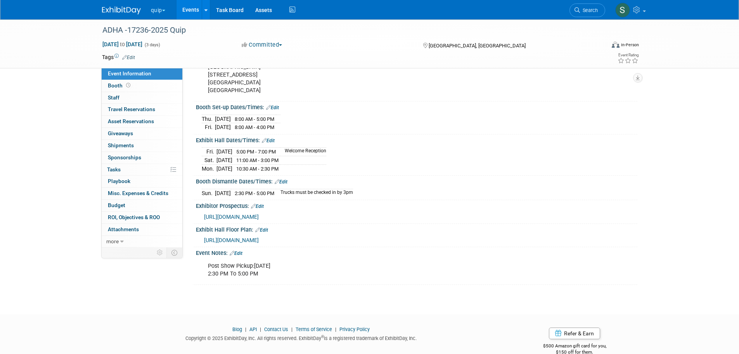
click at [155, 13] on button "quip" at bounding box center [162, 8] width 25 height 17
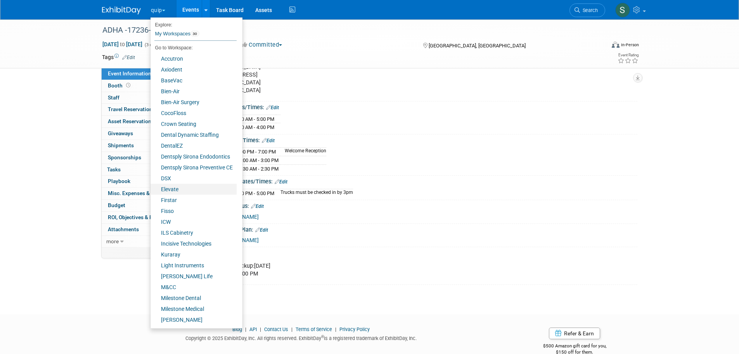
click at [184, 187] on link "Elevate" at bounding box center [194, 189] width 86 height 11
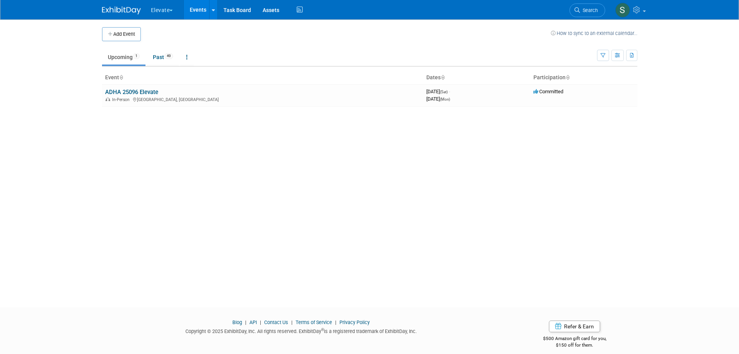
click at [156, 87] on td "ADHA 25096 Elevate In-Person Long Beach, CA" at bounding box center [262, 95] width 321 height 22
click at [154, 90] on link "ADHA 25096 Elevate" at bounding box center [131, 91] width 53 height 7
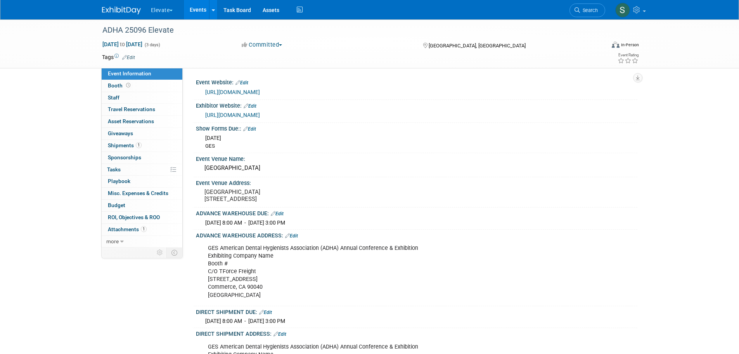
click at [164, 13] on button "Elevate" at bounding box center [166, 8] width 33 height 17
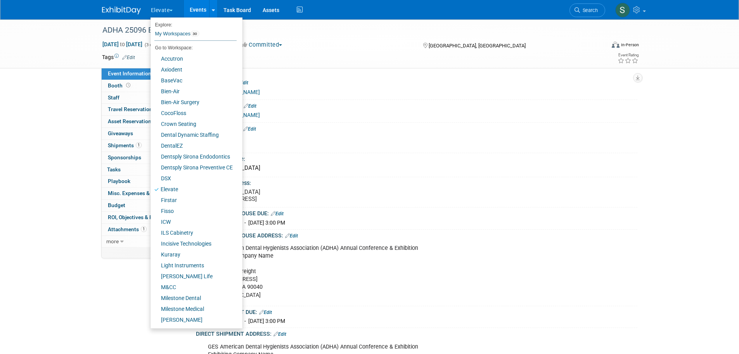
scroll to position [54, 0]
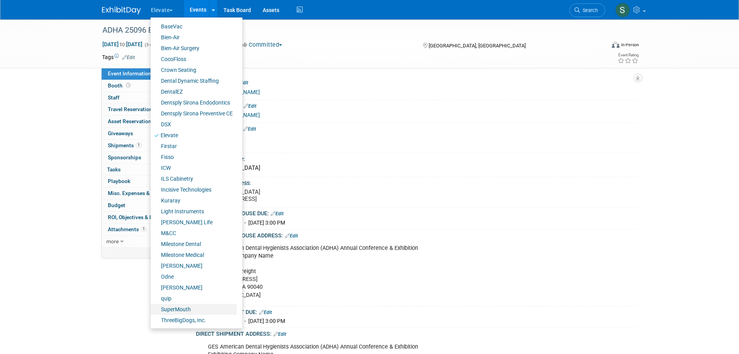
click at [186, 305] on link "SuperMouth" at bounding box center [194, 308] width 86 height 11
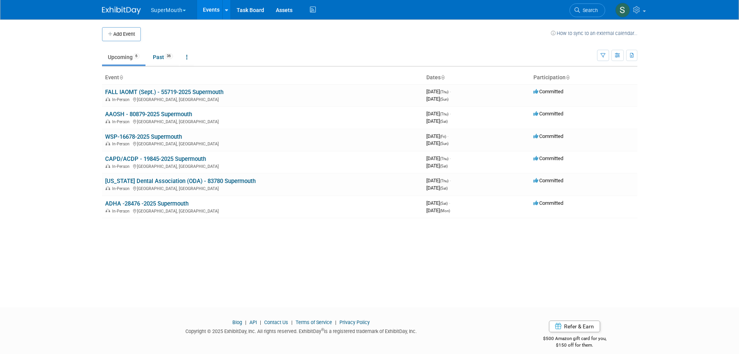
click at [172, 200] on link "ADHA -28476 -2025 Supermouth" at bounding box center [146, 203] width 83 height 7
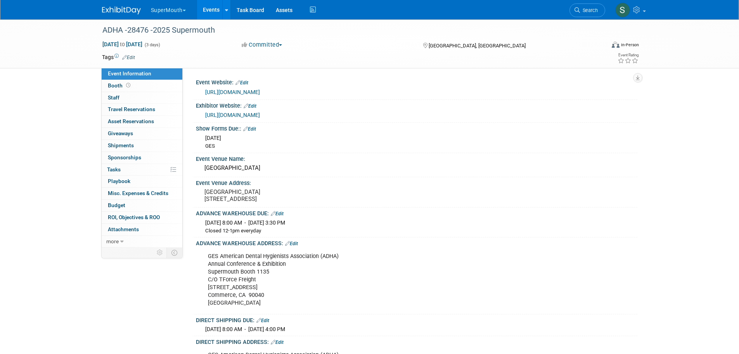
click at [171, 9] on button "SuperMouth" at bounding box center [172, 8] width 45 height 17
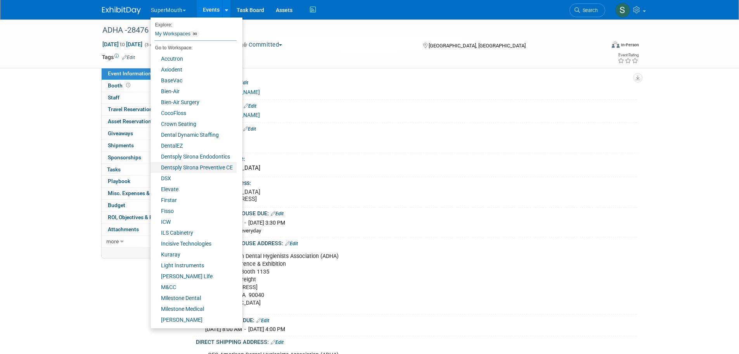
click at [195, 163] on link "Dentsply Sirona Preventive CE" at bounding box center [194, 167] width 86 height 11
